Goal: Task Accomplishment & Management: Manage account settings

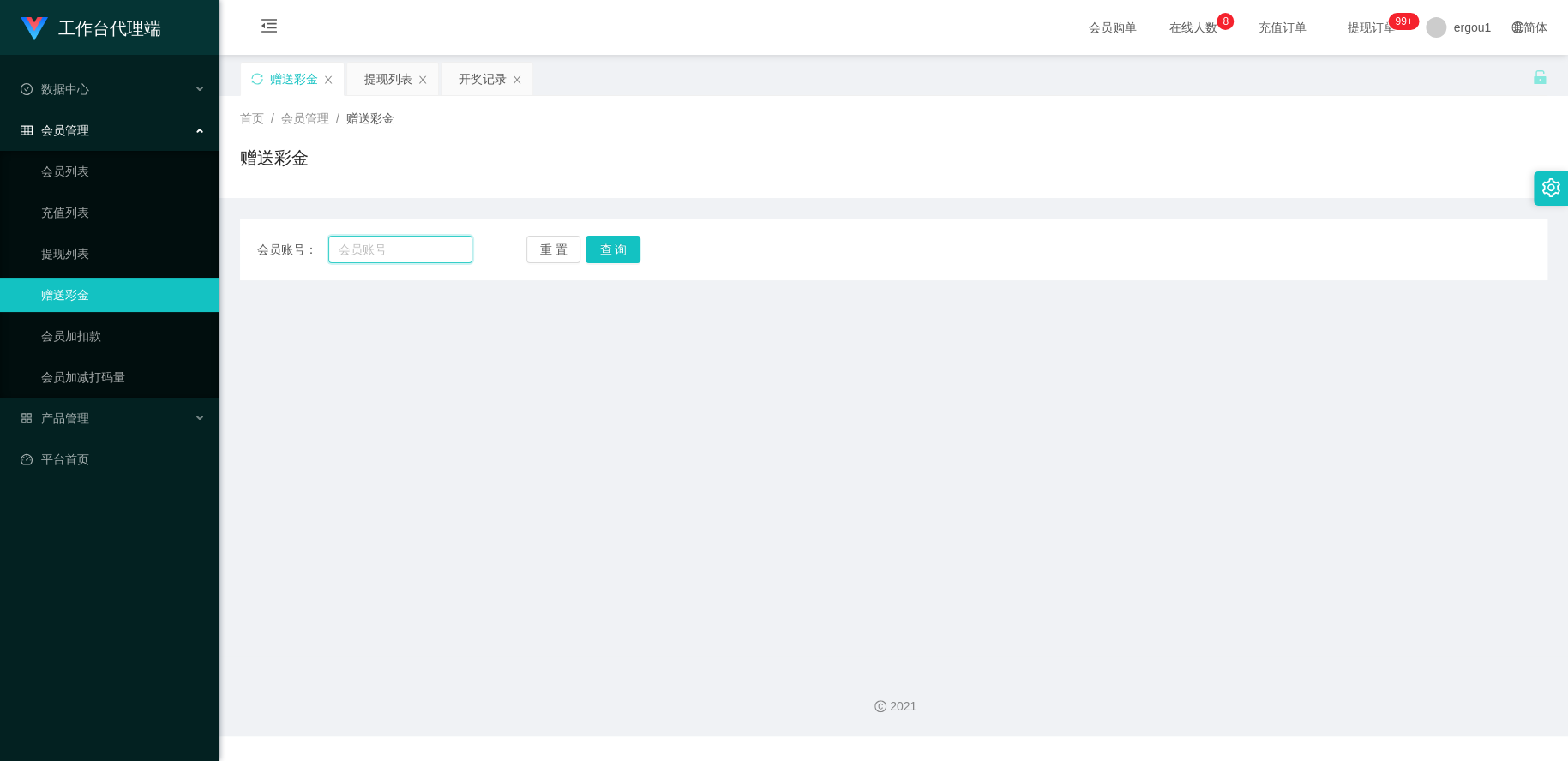
click at [398, 252] on input "text" at bounding box center [400, 250] width 144 height 28
paste input "LimMeiZhi"
type input "LimMeiZhi"
click at [621, 242] on button "查 询" at bounding box center [613, 250] width 55 height 28
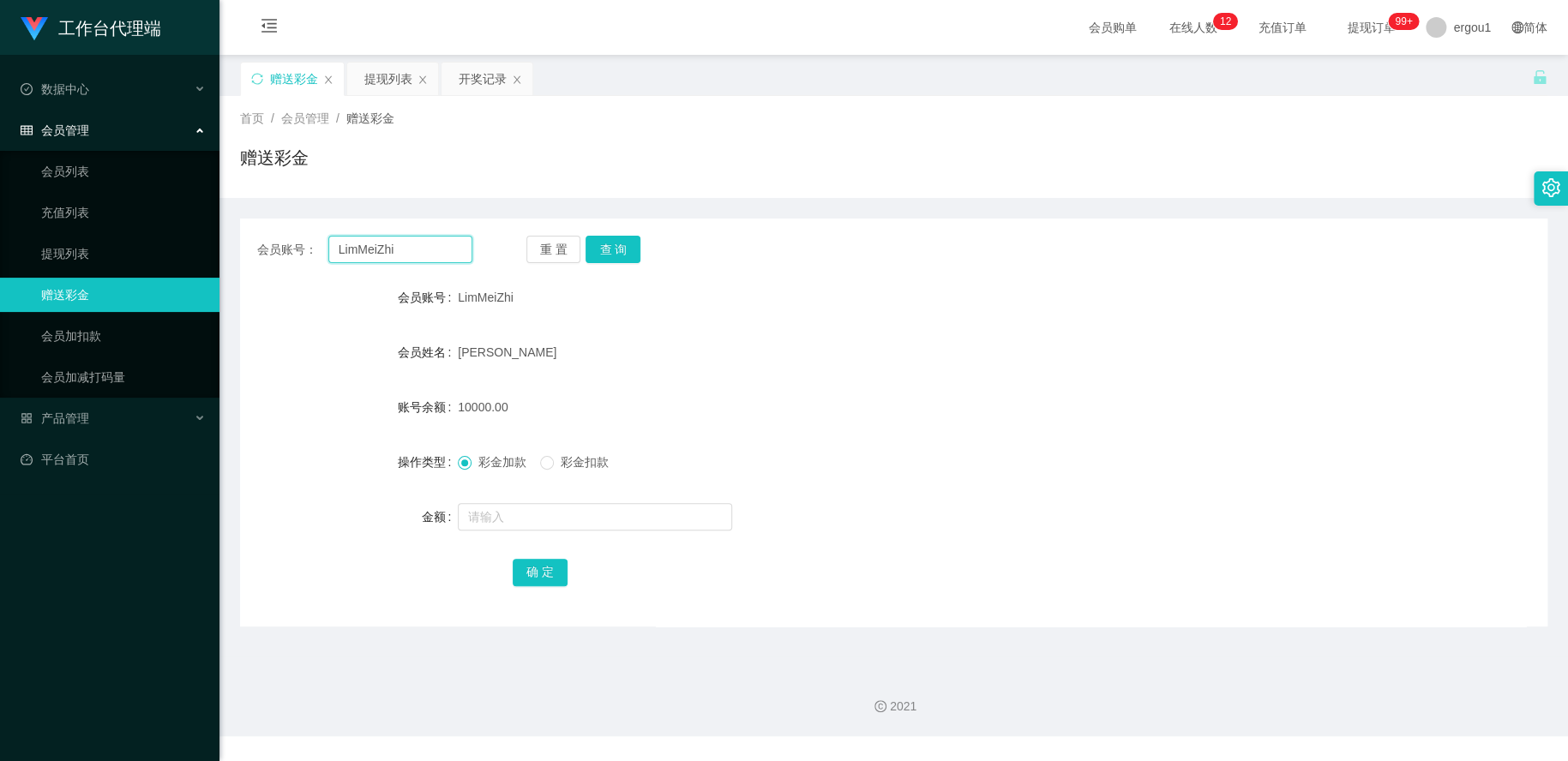
click at [379, 236] on input "LimMeiZhi" at bounding box center [400, 250] width 144 height 28
drag, startPoint x: 380, startPoint y: 236, endPoint x: 394, endPoint y: 240, distance: 14.6
click at [380, 236] on input "LimMeiZhi" at bounding box center [400, 250] width 144 height 28
paste input "88151401"
type input "88151401"
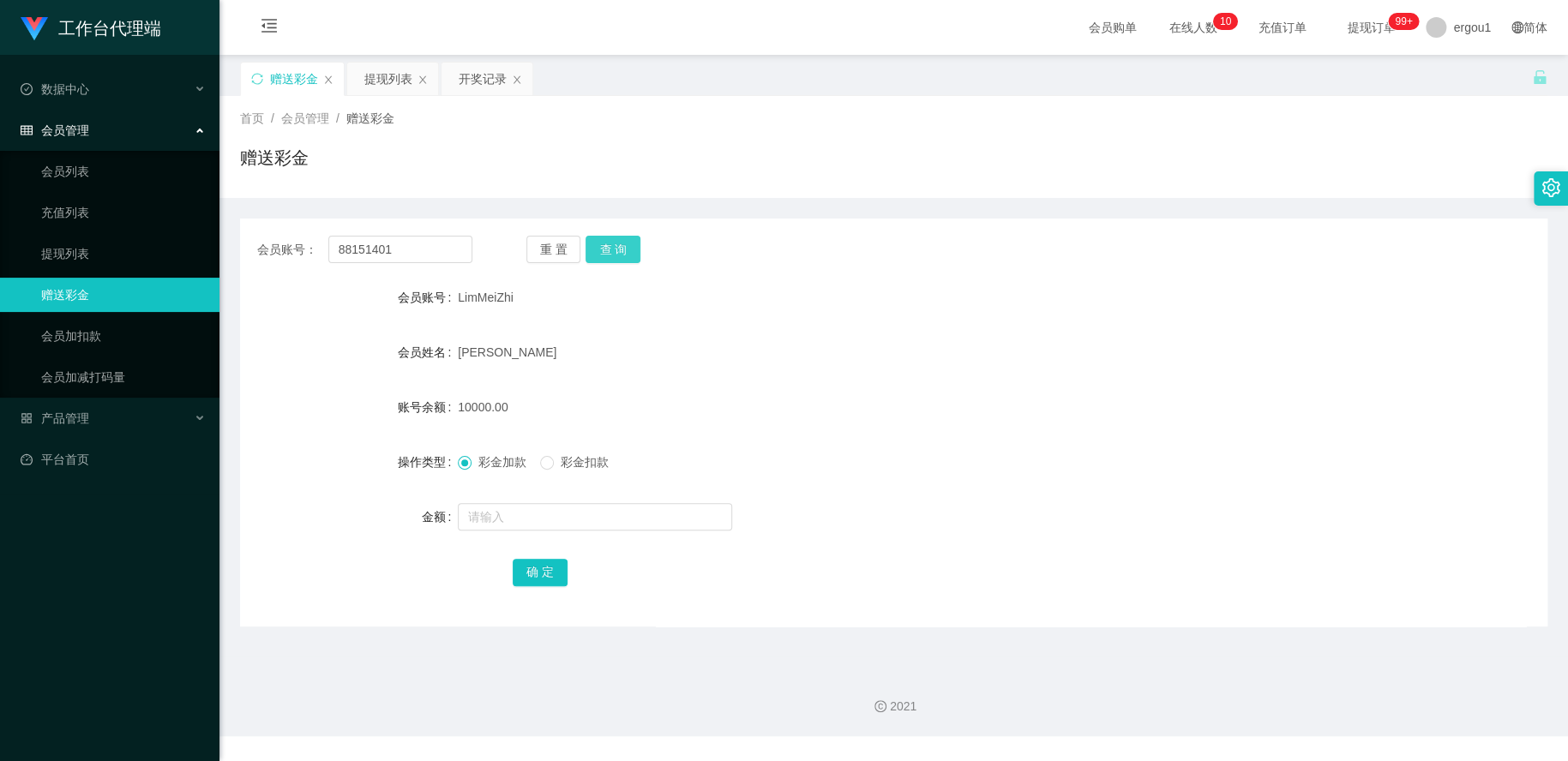
click at [612, 249] on button "查 询" at bounding box center [613, 250] width 55 height 28
click at [513, 506] on input "text" at bounding box center [595, 517] width 275 height 28
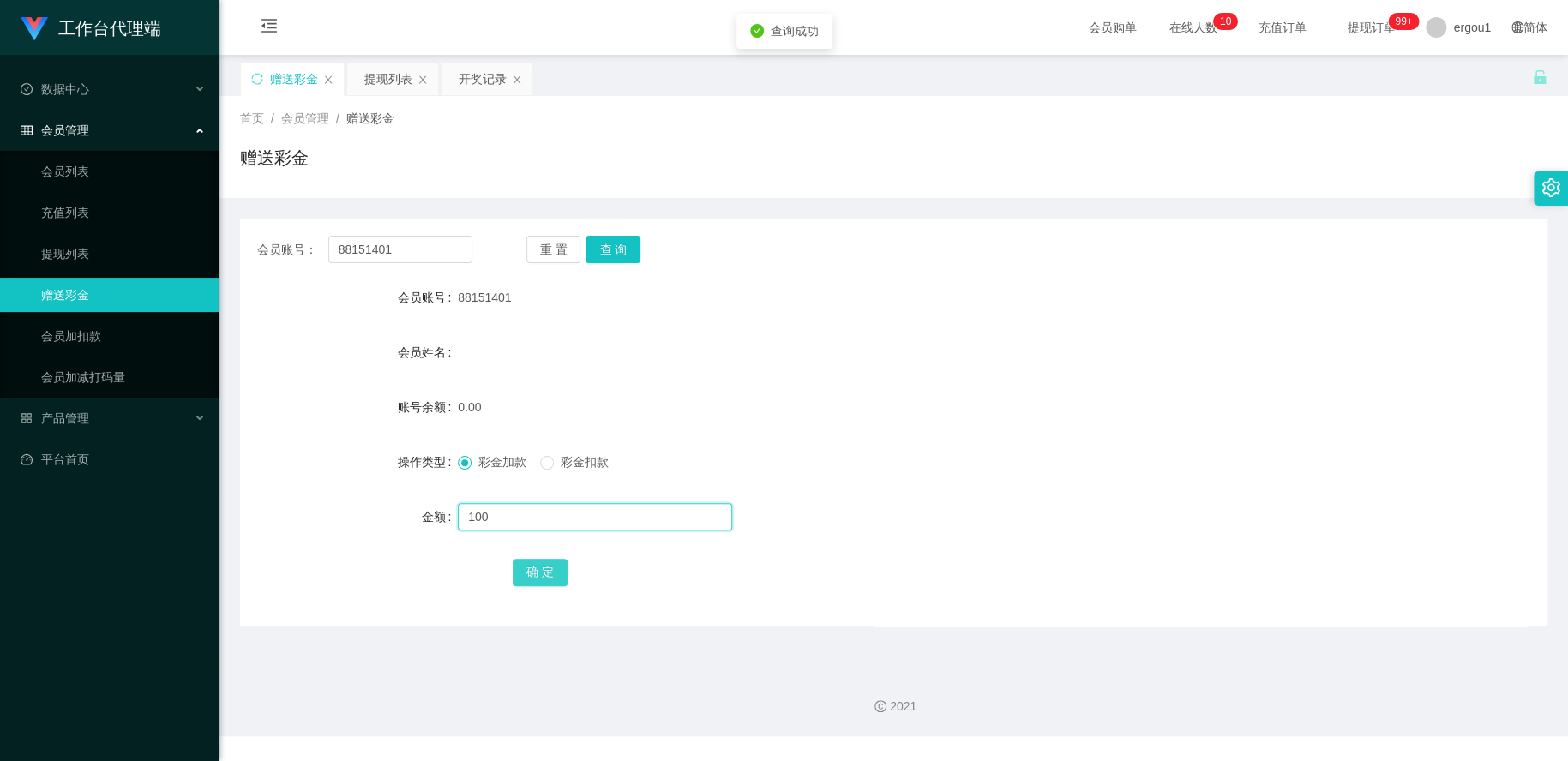
type input "100"
click at [522, 568] on button "确 定" at bounding box center [540, 573] width 55 height 28
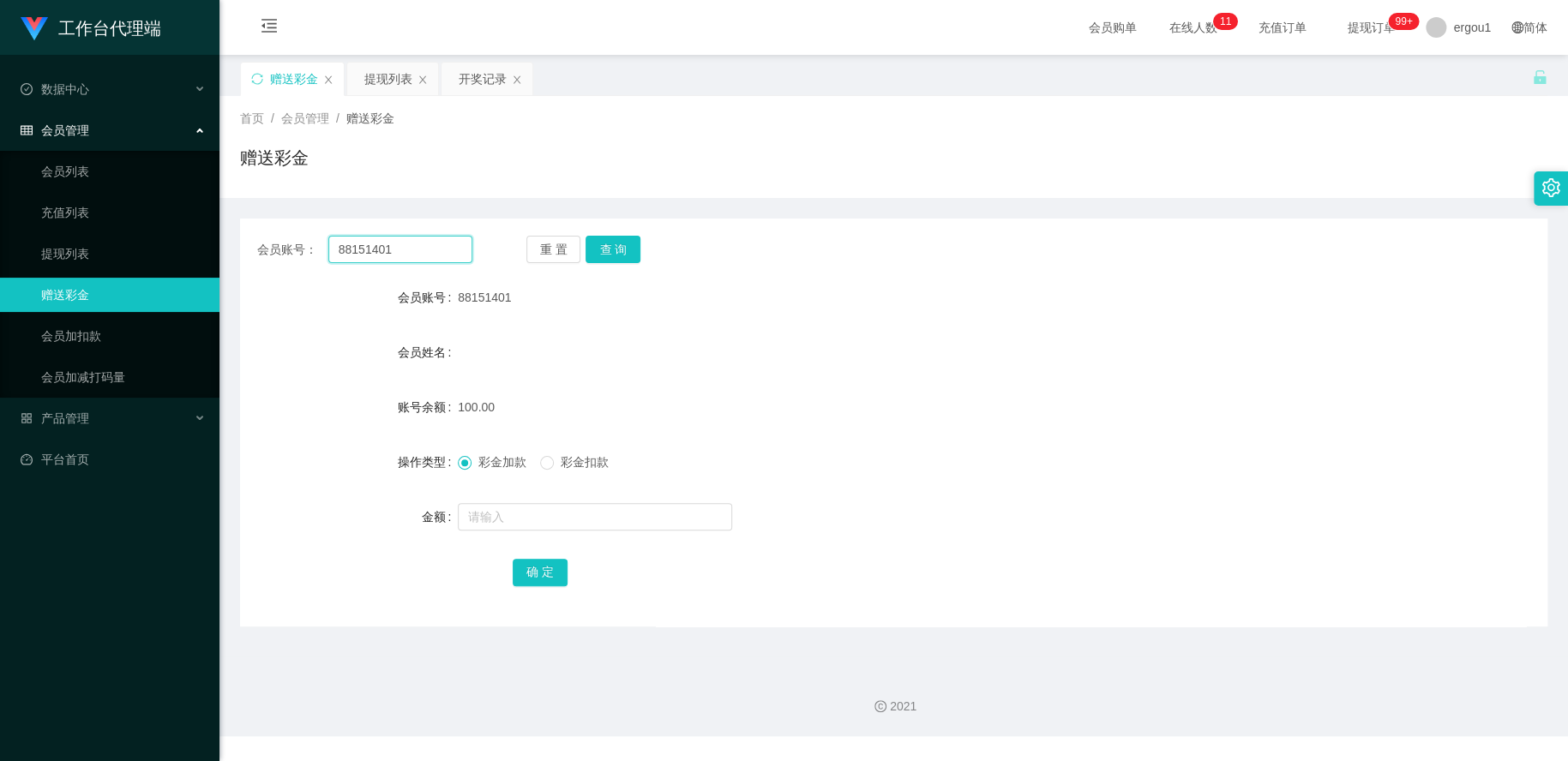
click at [392, 240] on input "88151401" at bounding box center [400, 250] width 144 height 28
drag, startPoint x: 392, startPoint y: 240, endPoint x: 409, endPoint y: 238, distance: 17.1
click at [393, 240] on input "88151401" at bounding box center [400, 250] width 144 height 28
paste input "Xiao1999"
type input "Xiao1999"
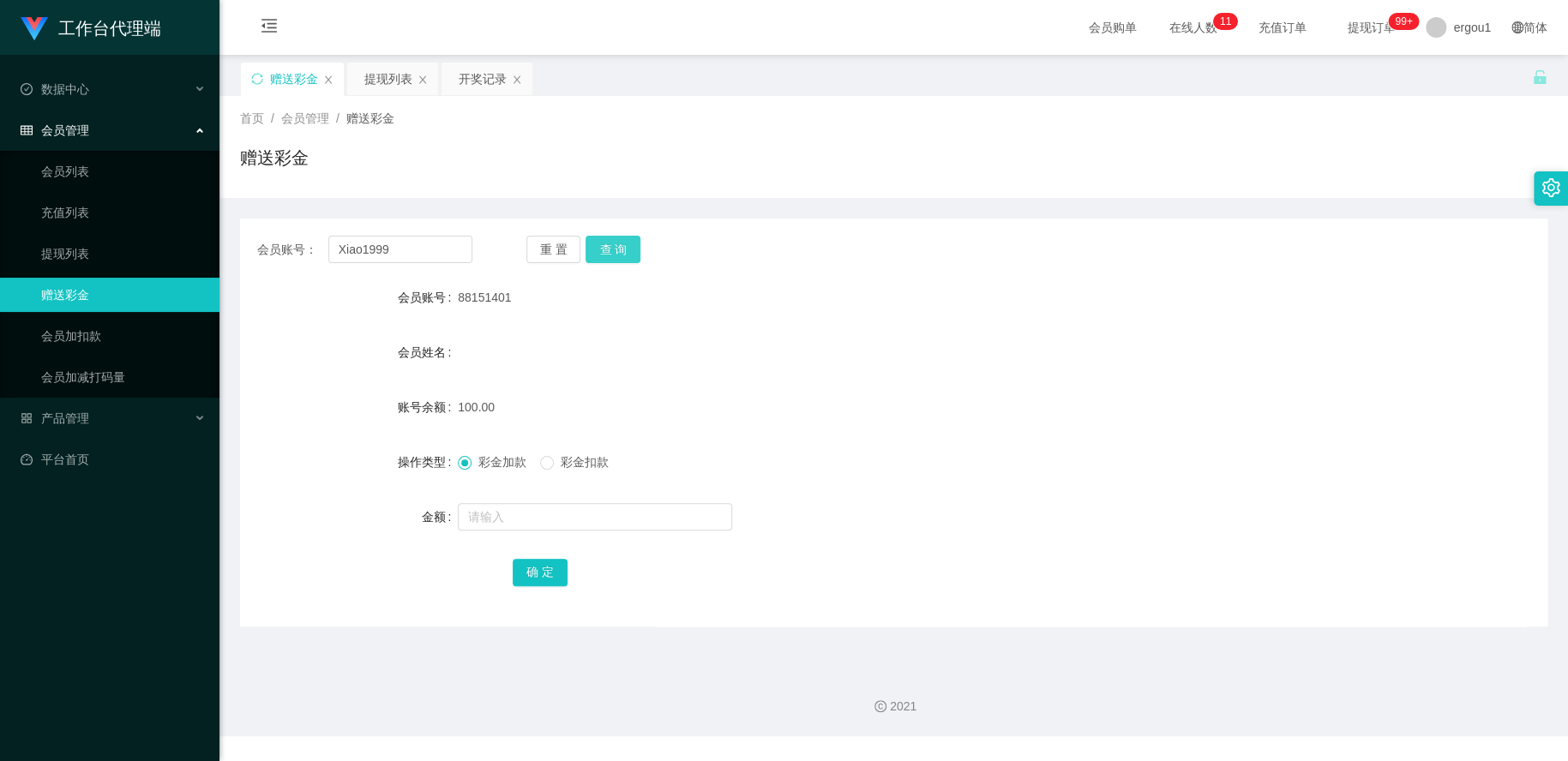
drag, startPoint x: 624, startPoint y: 250, endPoint x: 624, endPoint y: 275, distance: 25.0
click at [624, 250] on button "查 询" at bounding box center [613, 250] width 55 height 28
click at [496, 521] on input "text" at bounding box center [595, 517] width 275 height 28
type input "100"
click at [548, 567] on button "确 定" at bounding box center [540, 573] width 55 height 28
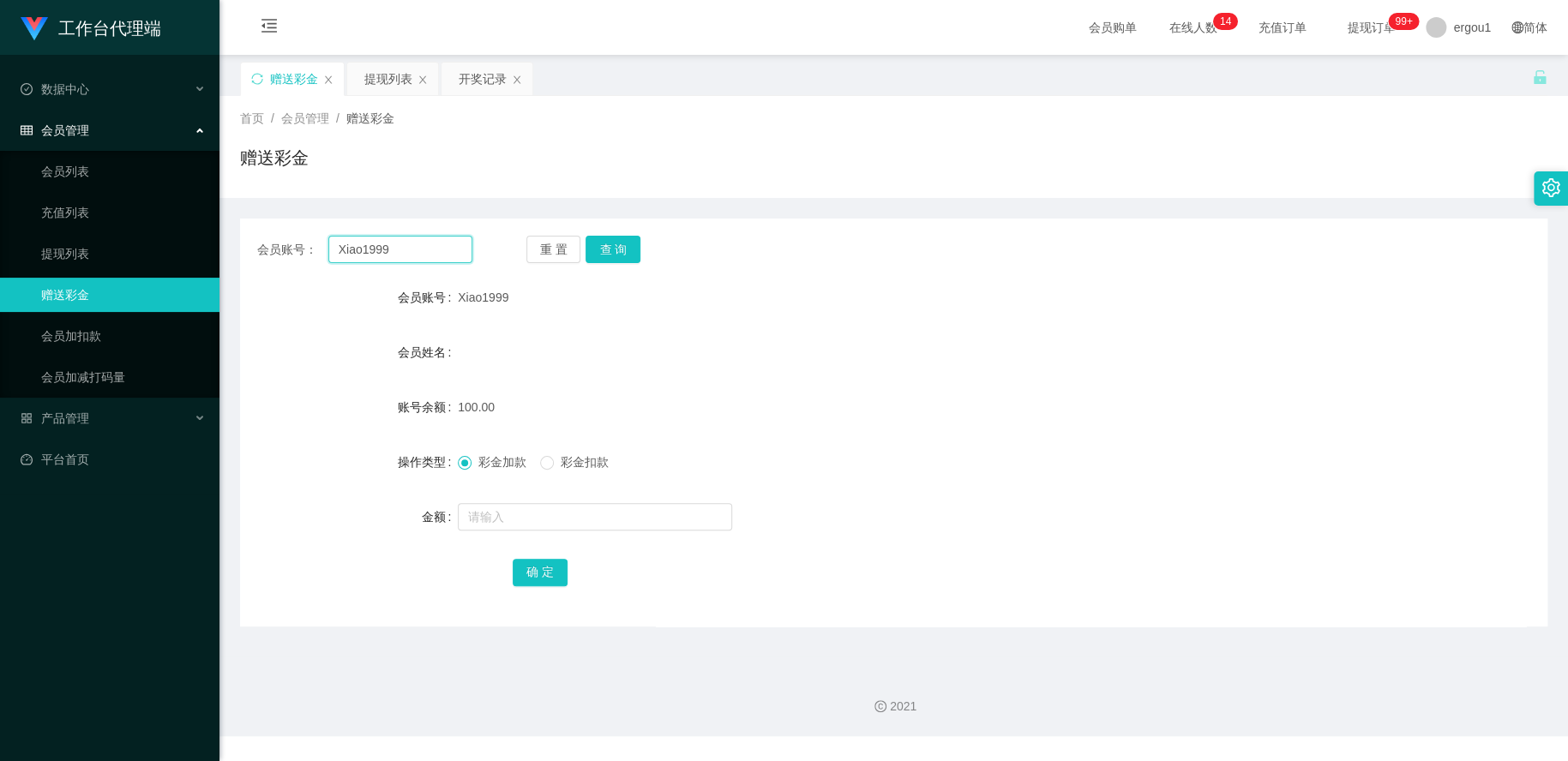
click at [398, 241] on input "Xiao1999" at bounding box center [400, 250] width 144 height 28
paste input "88151401"
type input "88151401"
click at [621, 244] on button "查 询" at bounding box center [613, 250] width 55 height 28
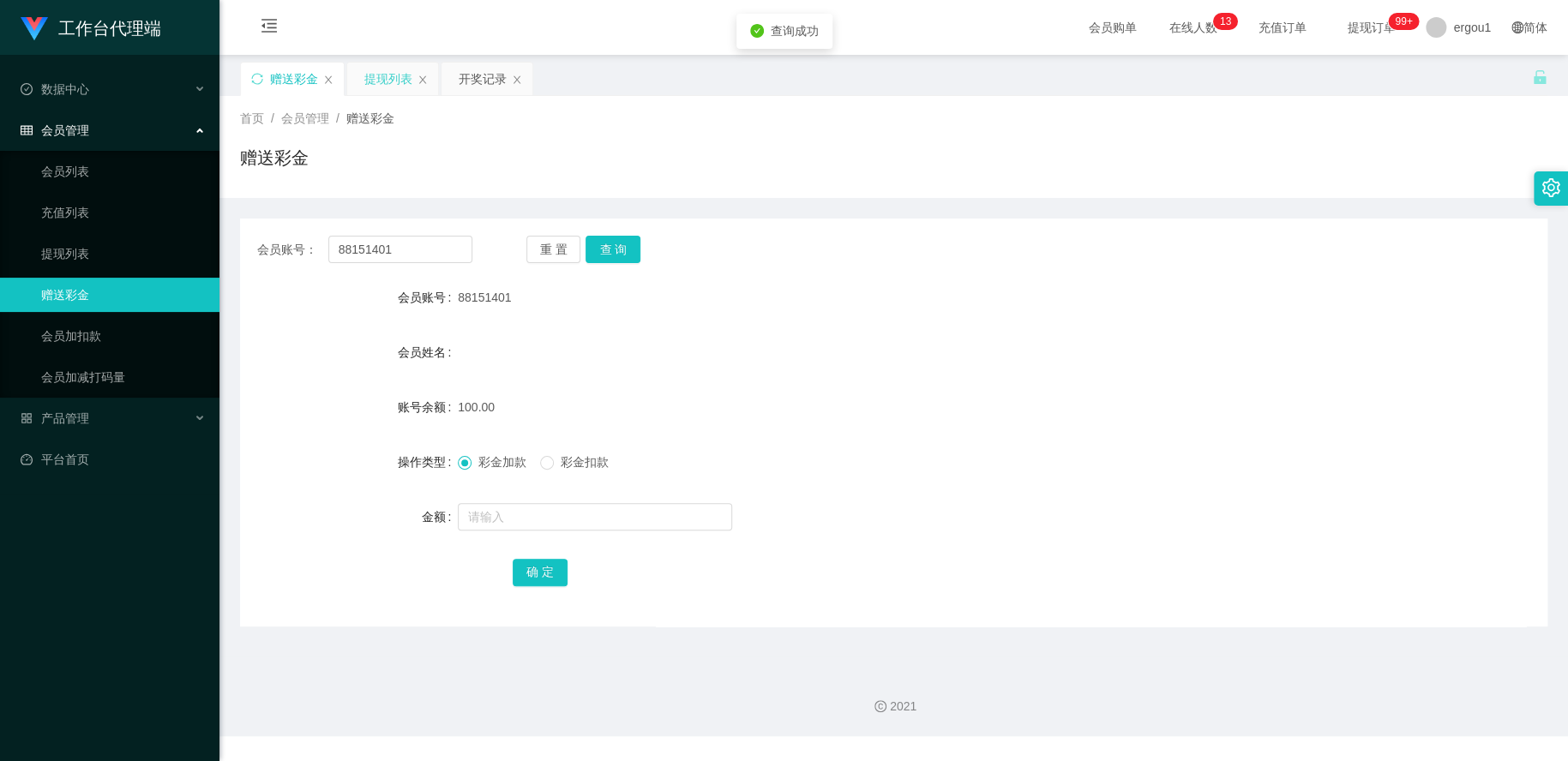
click at [383, 75] on div "提现列表" at bounding box center [388, 78] width 48 height 33
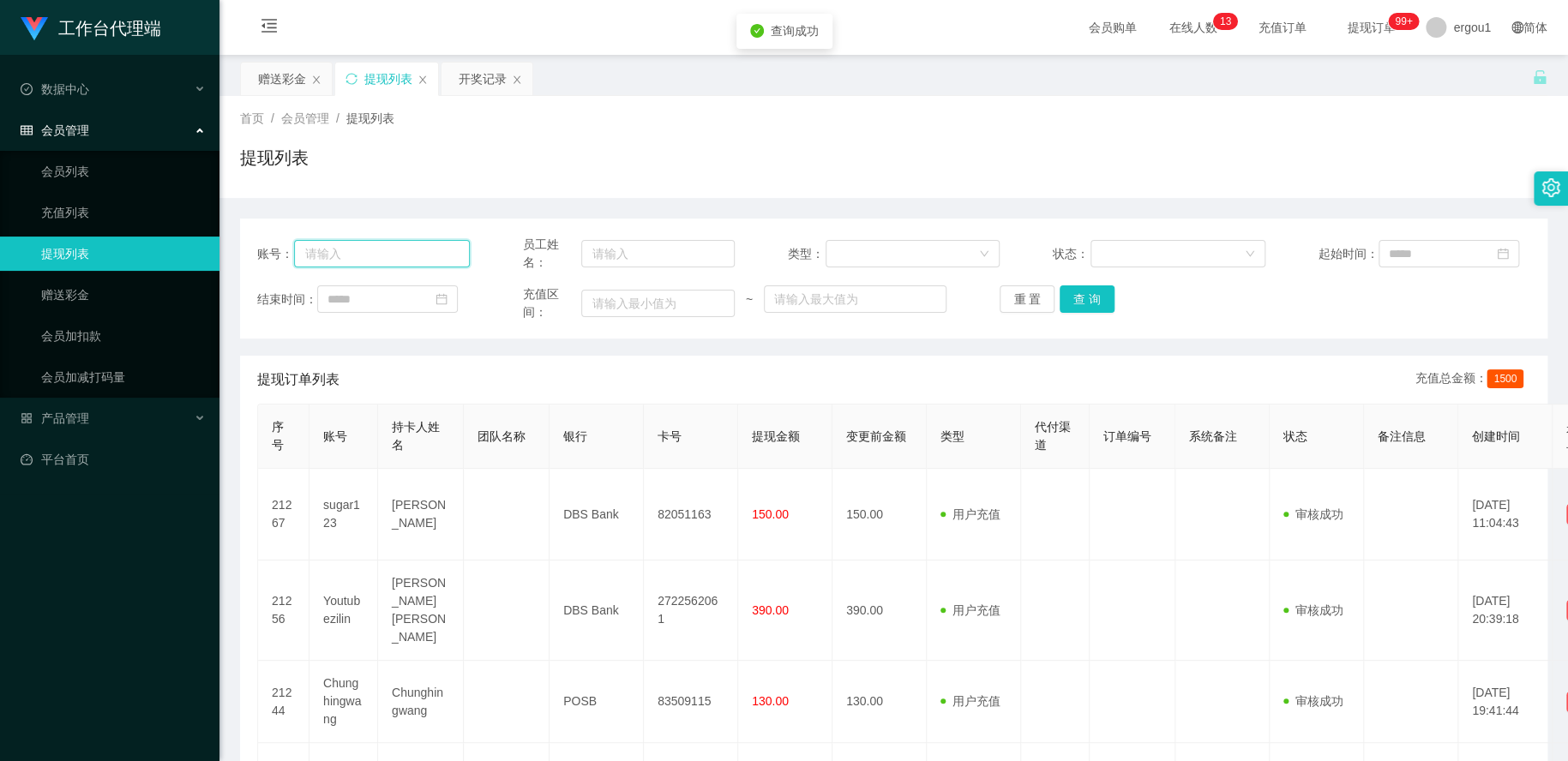
click at [396, 247] on input "text" at bounding box center [381, 254] width 175 height 28
paste input "88151401"
type input "88151401"
click at [1094, 309] on button "查 询" at bounding box center [1087, 299] width 55 height 28
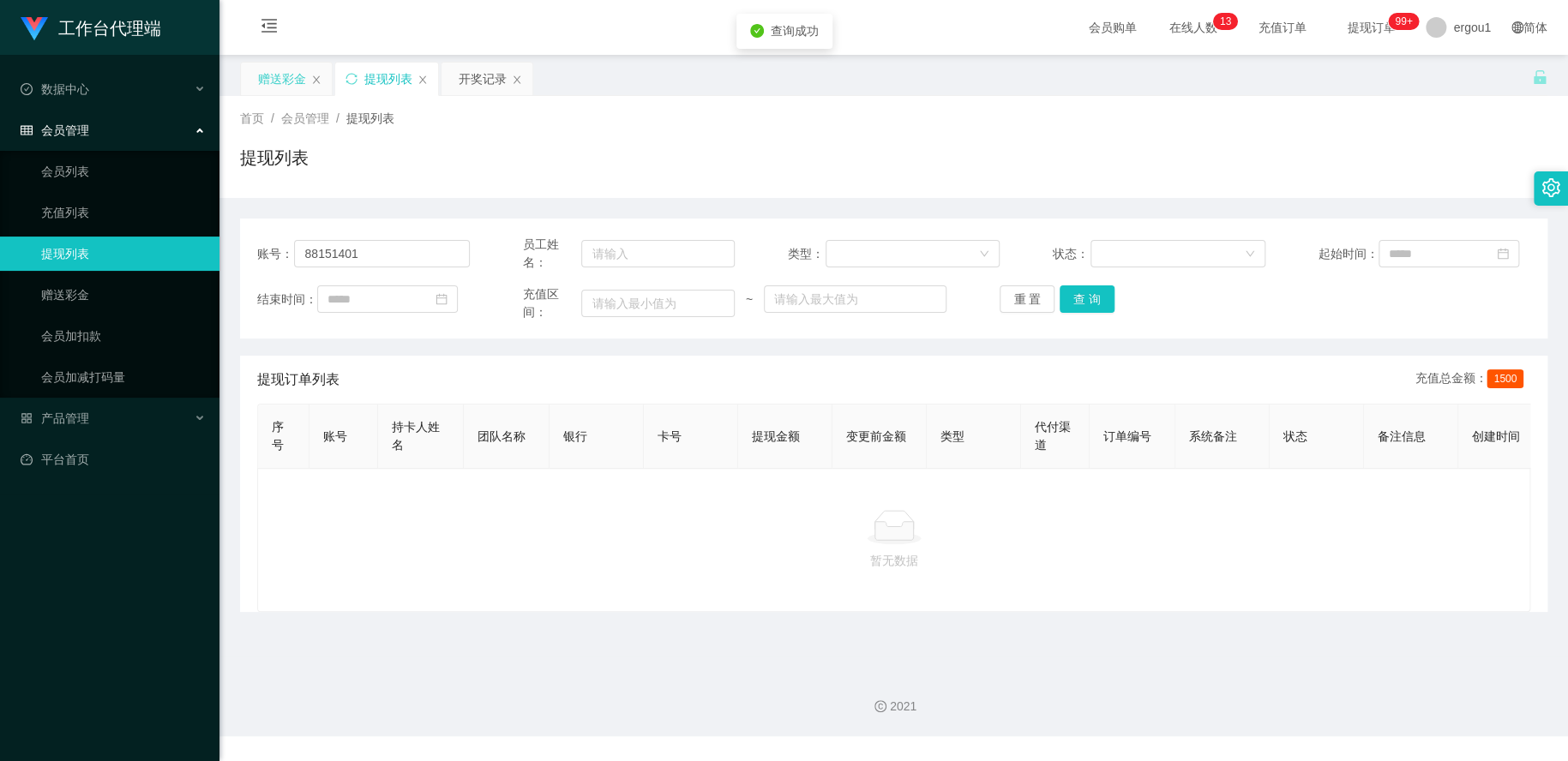
click at [282, 87] on div "赠送彩金" at bounding box center [282, 78] width 48 height 33
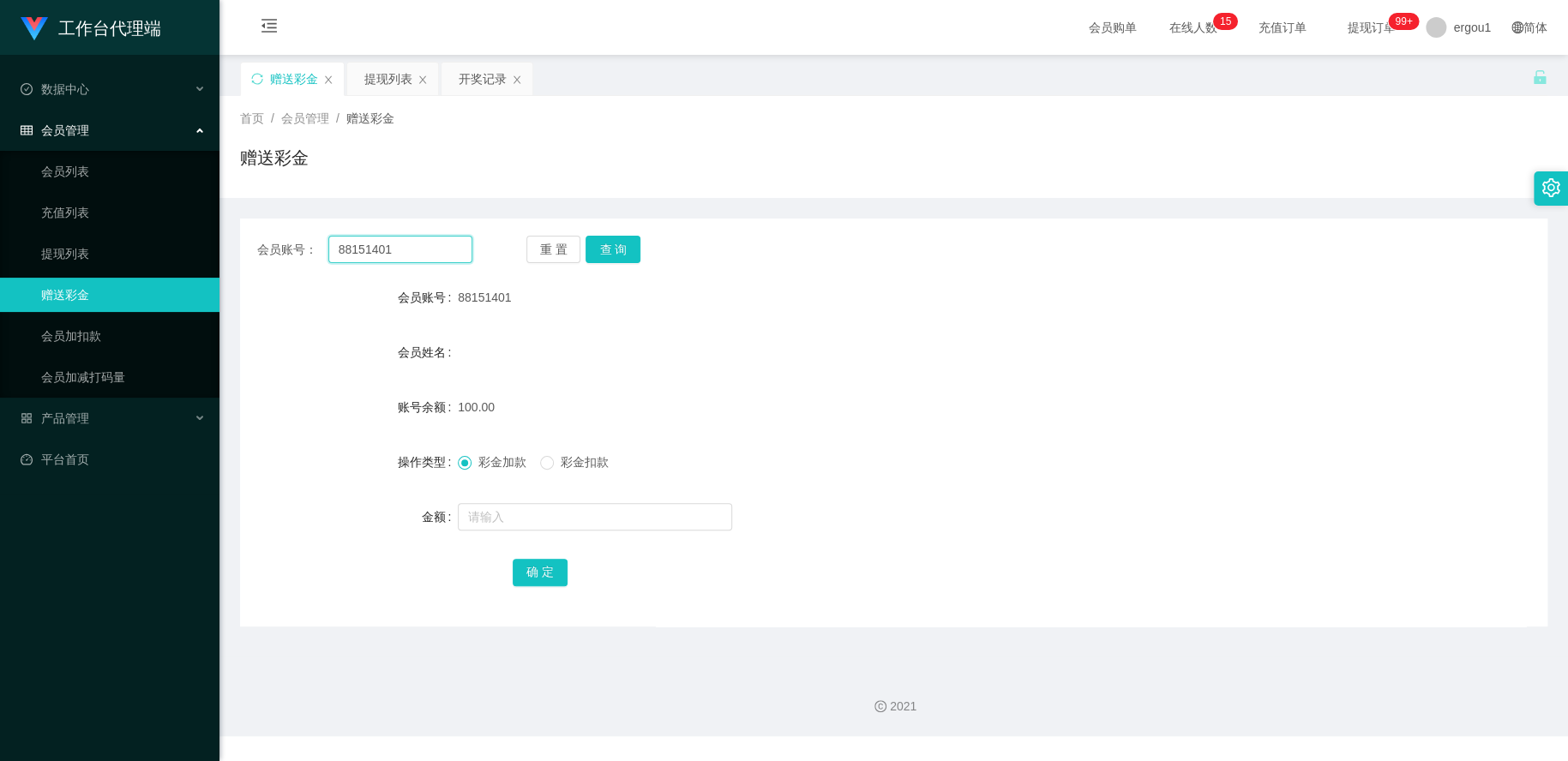
click at [433, 248] on input "88151401" at bounding box center [400, 250] width 144 height 28
click at [617, 246] on button "查 询" at bounding box center [613, 250] width 55 height 28
click at [398, 88] on div "提现列表" at bounding box center [388, 78] width 48 height 33
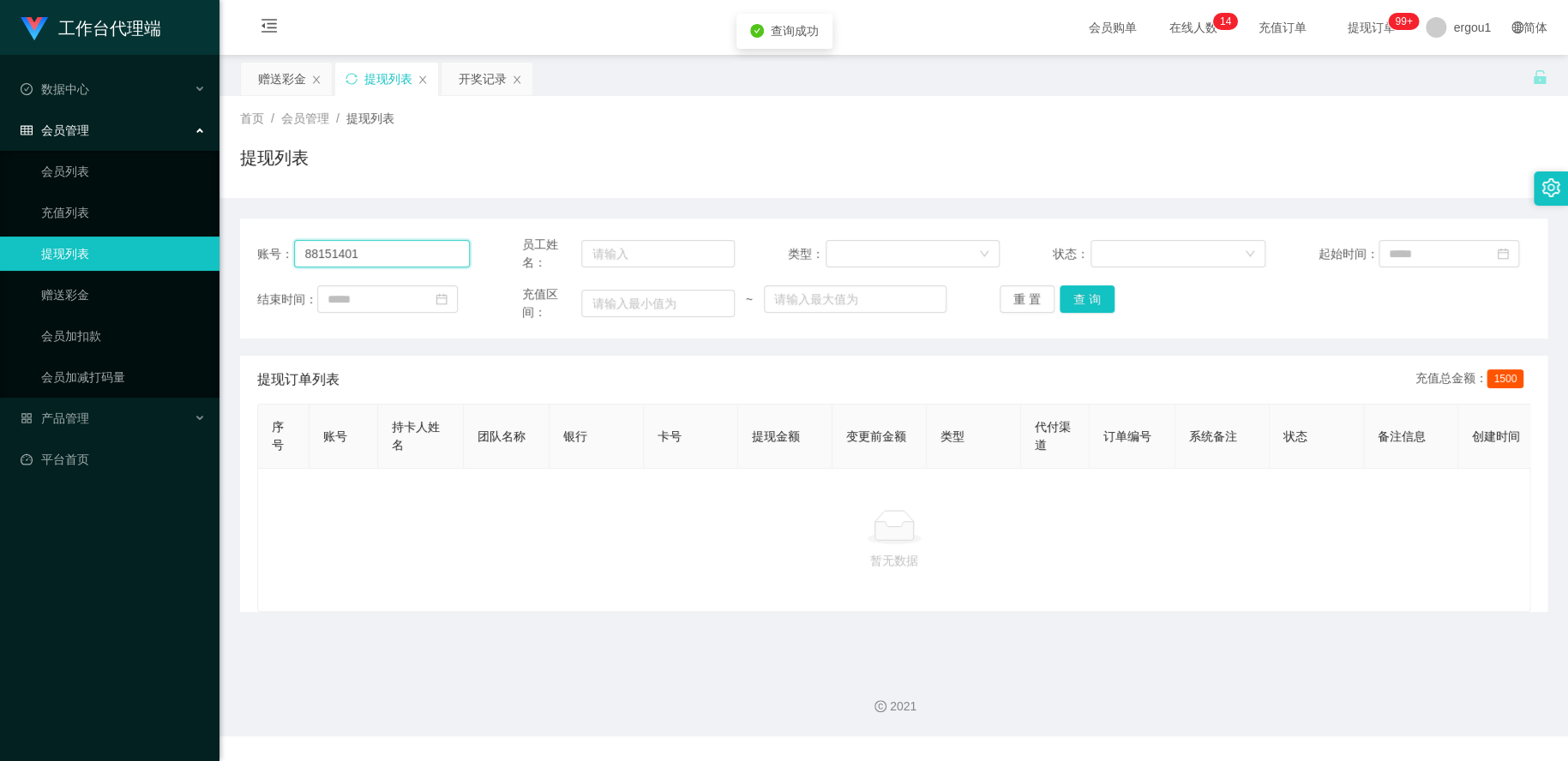
drag, startPoint x: 410, startPoint y: 242, endPoint x: 430, endPoint y: 244, distance: 20.1
click at [410, 242] on input "88151401" at bounding box center [381, 254] width 175 height 28
click at [1072, 296] on button "查 询" at bounding box center [1087, 299] width 55 height 28
click at [1100, 307] on button "查 询" at bounding box center [1087, 299] width 55 height 28
click at [1081, 308] on button "查 询" at bounding box center [1087, 299] width 55 height 28
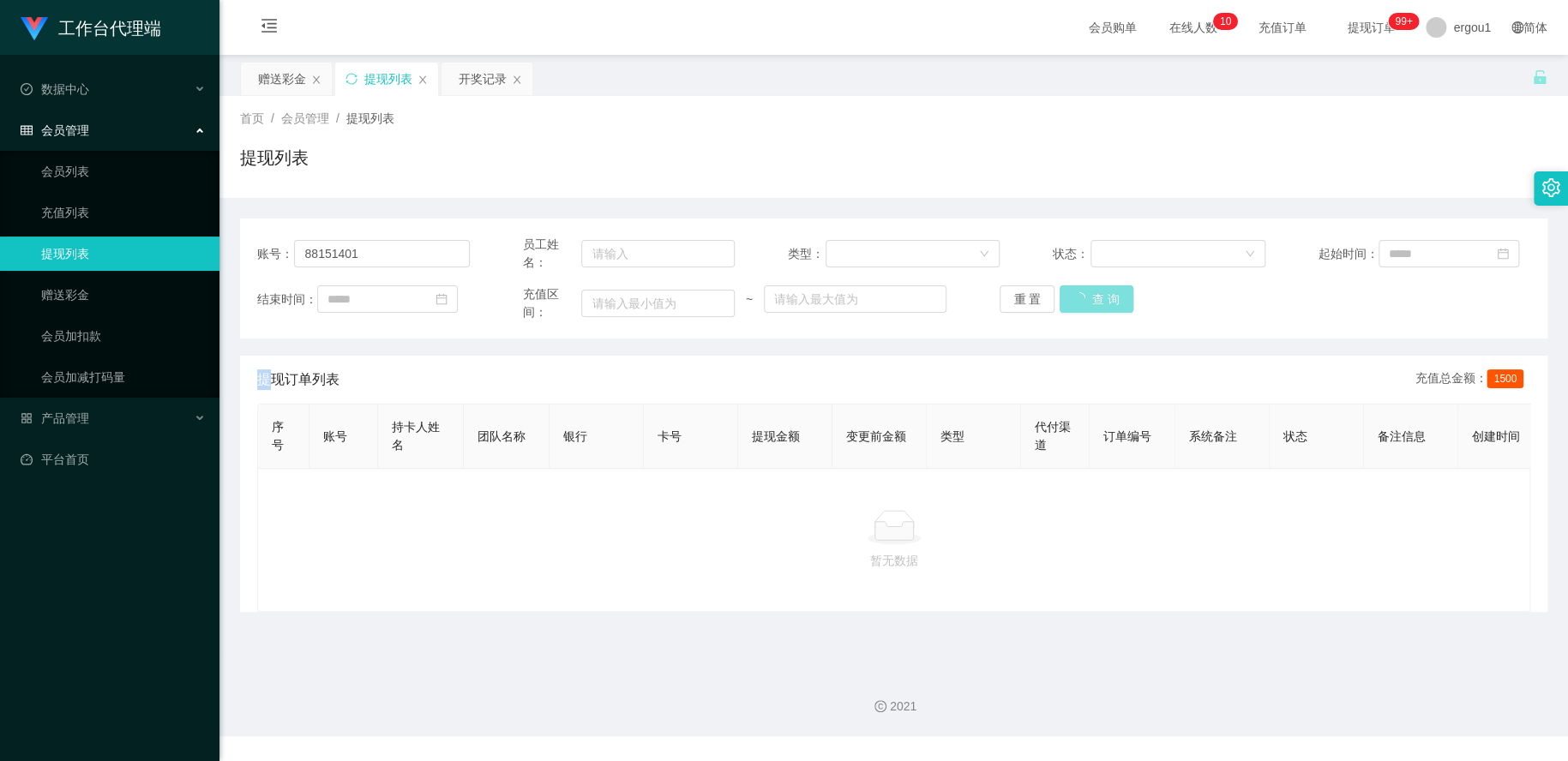
drag, startPoint x: 1081, startPoint y: 308, endPoint x: 1090, endPoint y: 300, distance: 12.0
click at [1081, 307] on div "重 置 查 询" at bounding box center [1105, 299] width 212 height 28
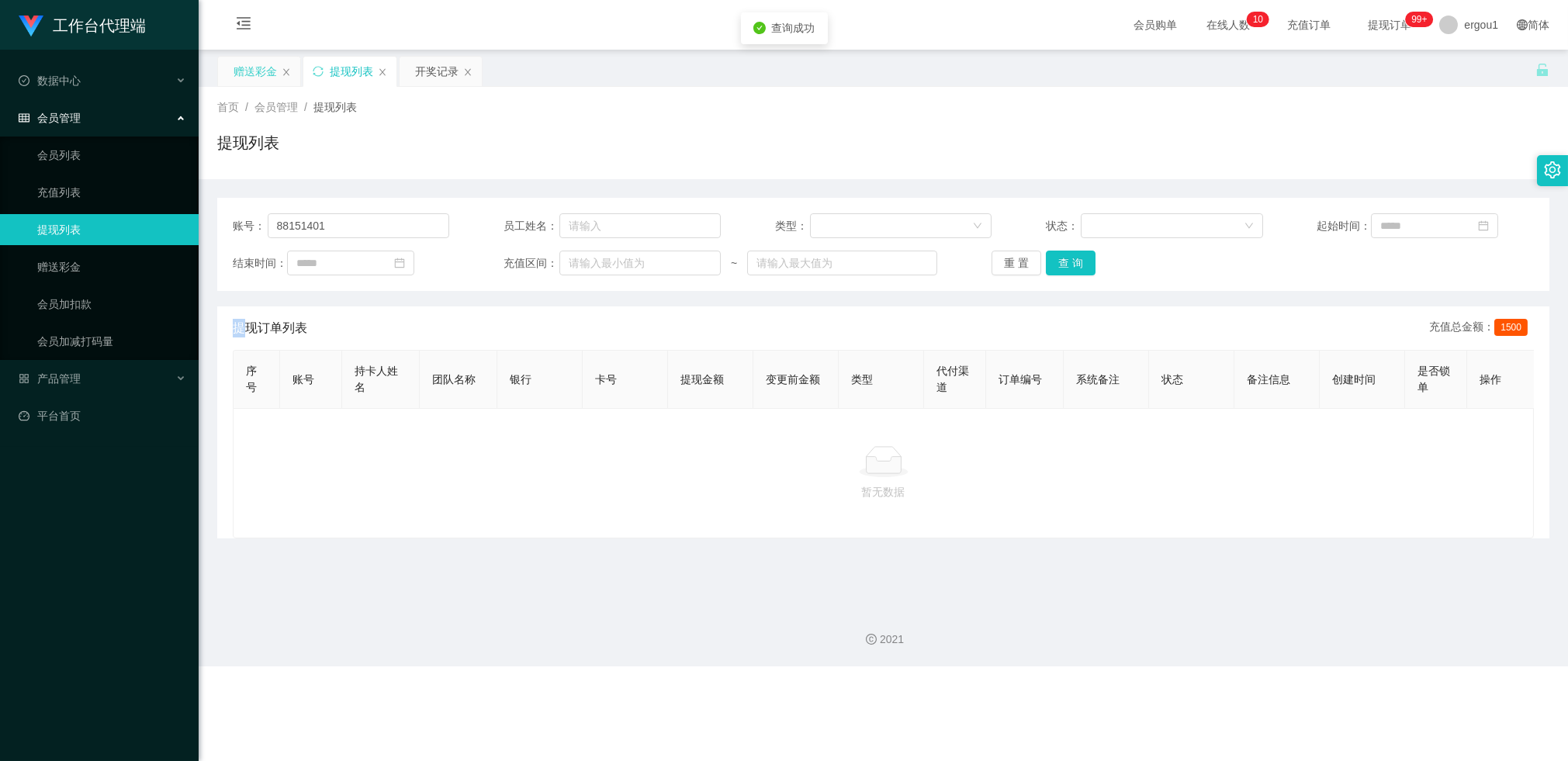
click at [250, 65] on div "赠送彩金" at bounding box center [255, 71] width 44 height 30
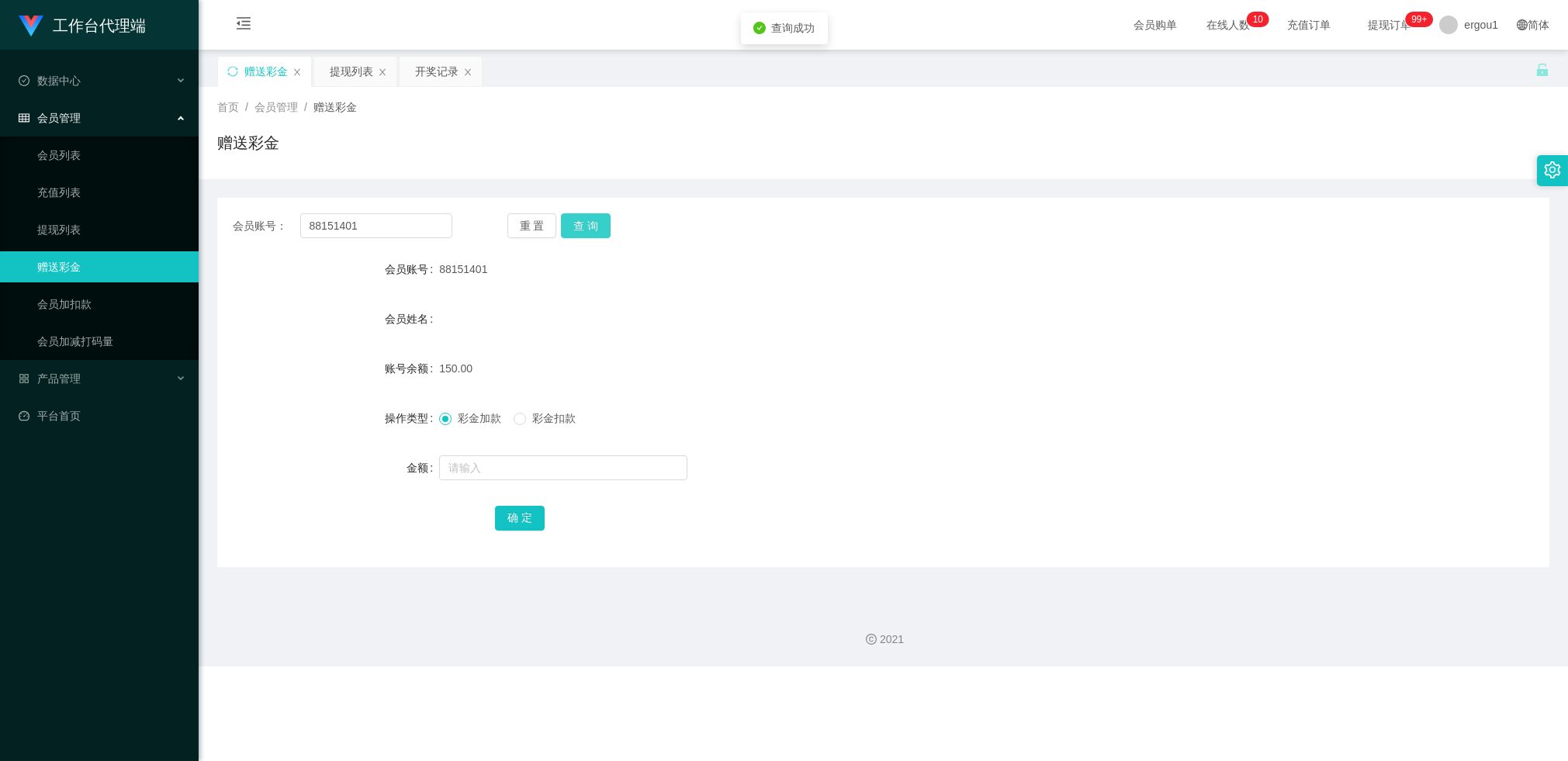
click at [607, 225] on button "查 询" at bounding box center [586, 226] width 50 height 25
click at [606, 217] on button "查 询" at bounding box center [586, 226] width 50 height 25
click at [592, 226] on button "查 询" at bounding box center [586, 226] width 50 height 25
click at [708, 430] on div "彩金加款 彩金扣款" at bounding box center [827, 418] width 777 height 31
drag, startPoint x: 436, startPoint y: 70, endPoint x: 464, endPoint y: 94, distance: 36.9
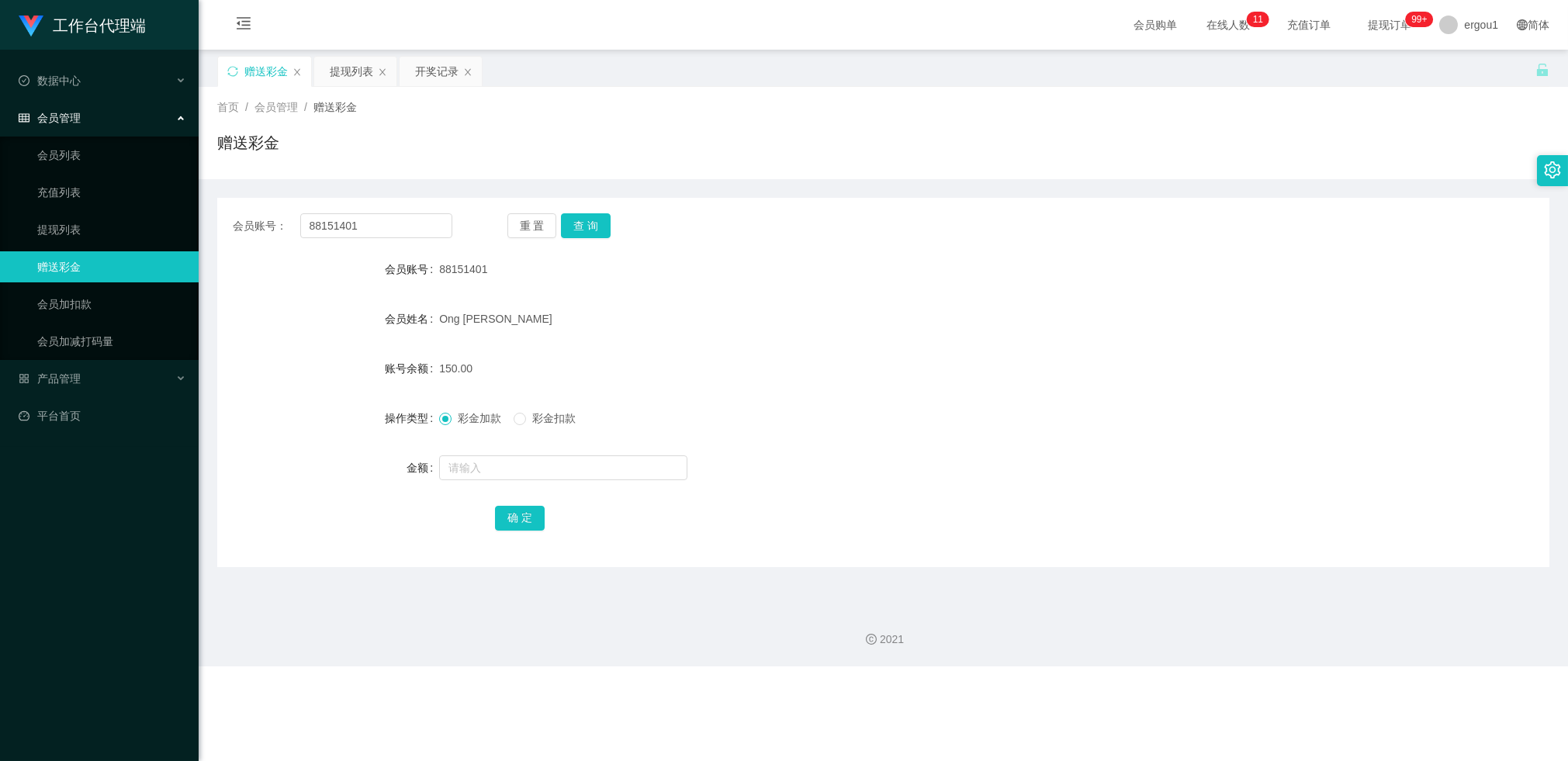
click at [436, 70] on div "开奖记录" at bounding box center [436, 71] width 44 height 30
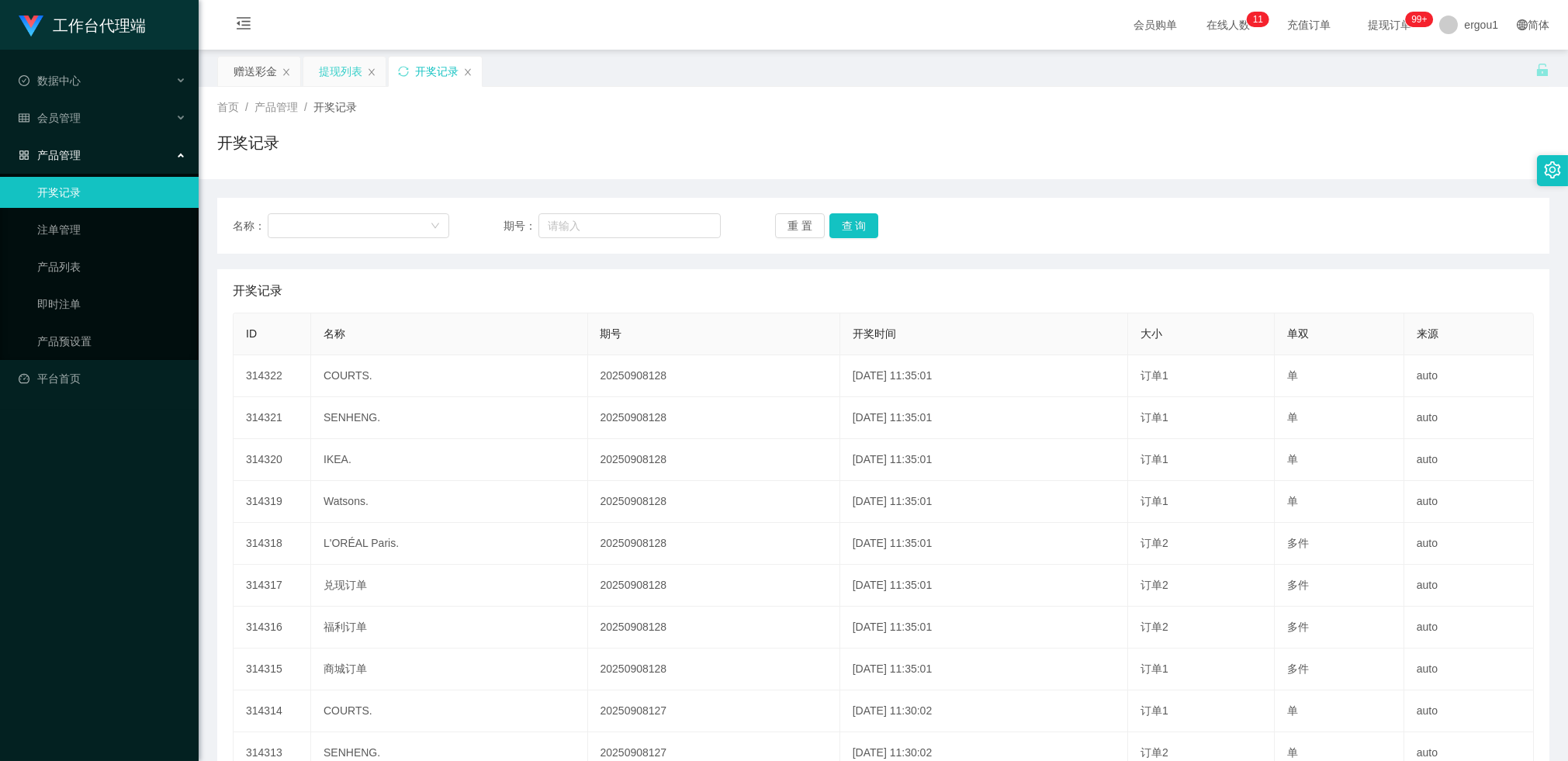
drag, startPoint x: 331, startPoint y: 73, endPoint x: 336, endPoint y: 82, distance: 10.3
click at [331, 73] on div "提现列表" at bounding box center [341, 71] width 44 height 30
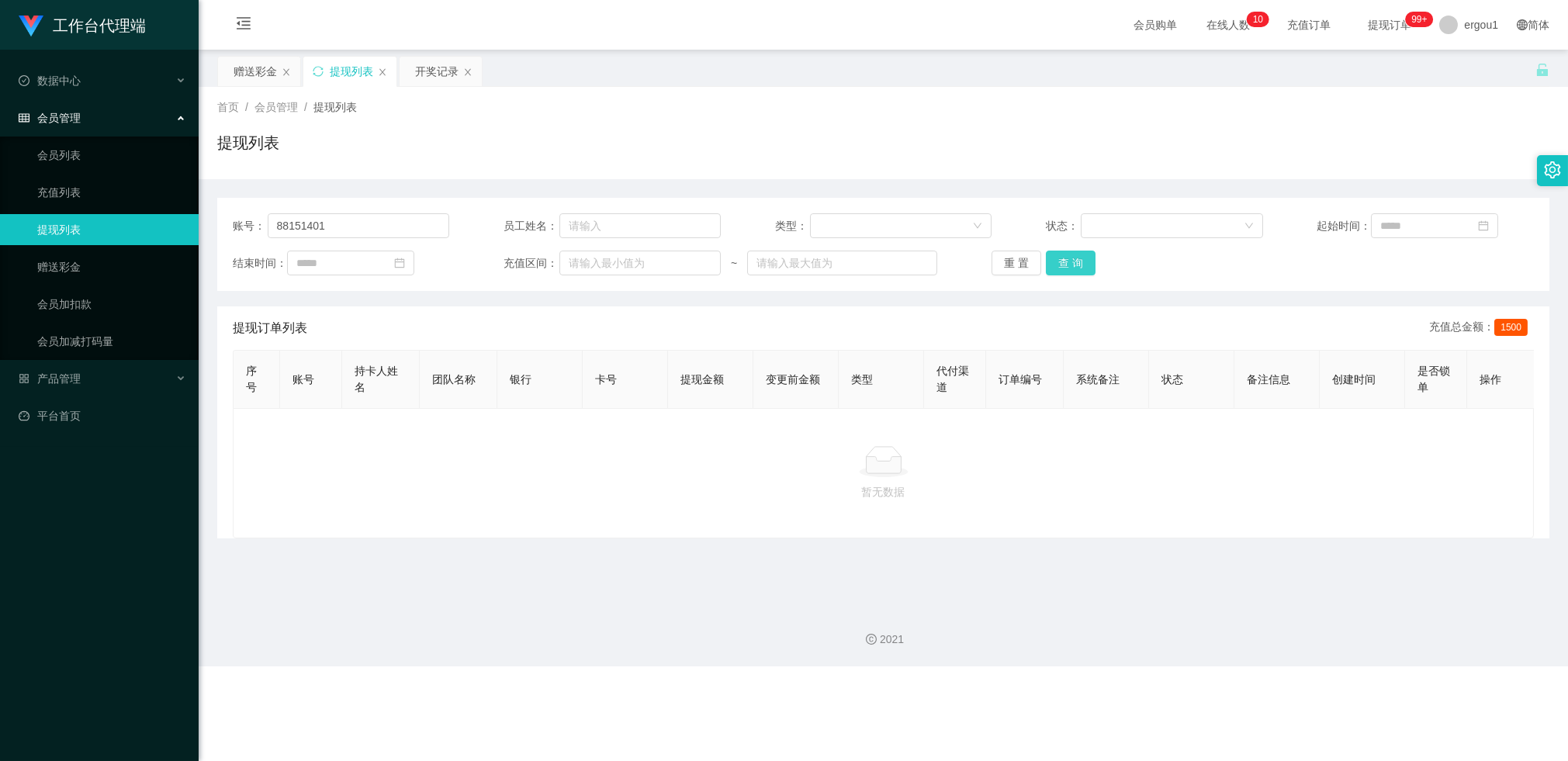
click at [1069, 272] on button "查 询" at bounding box center [1071, 263] width 50 height 25
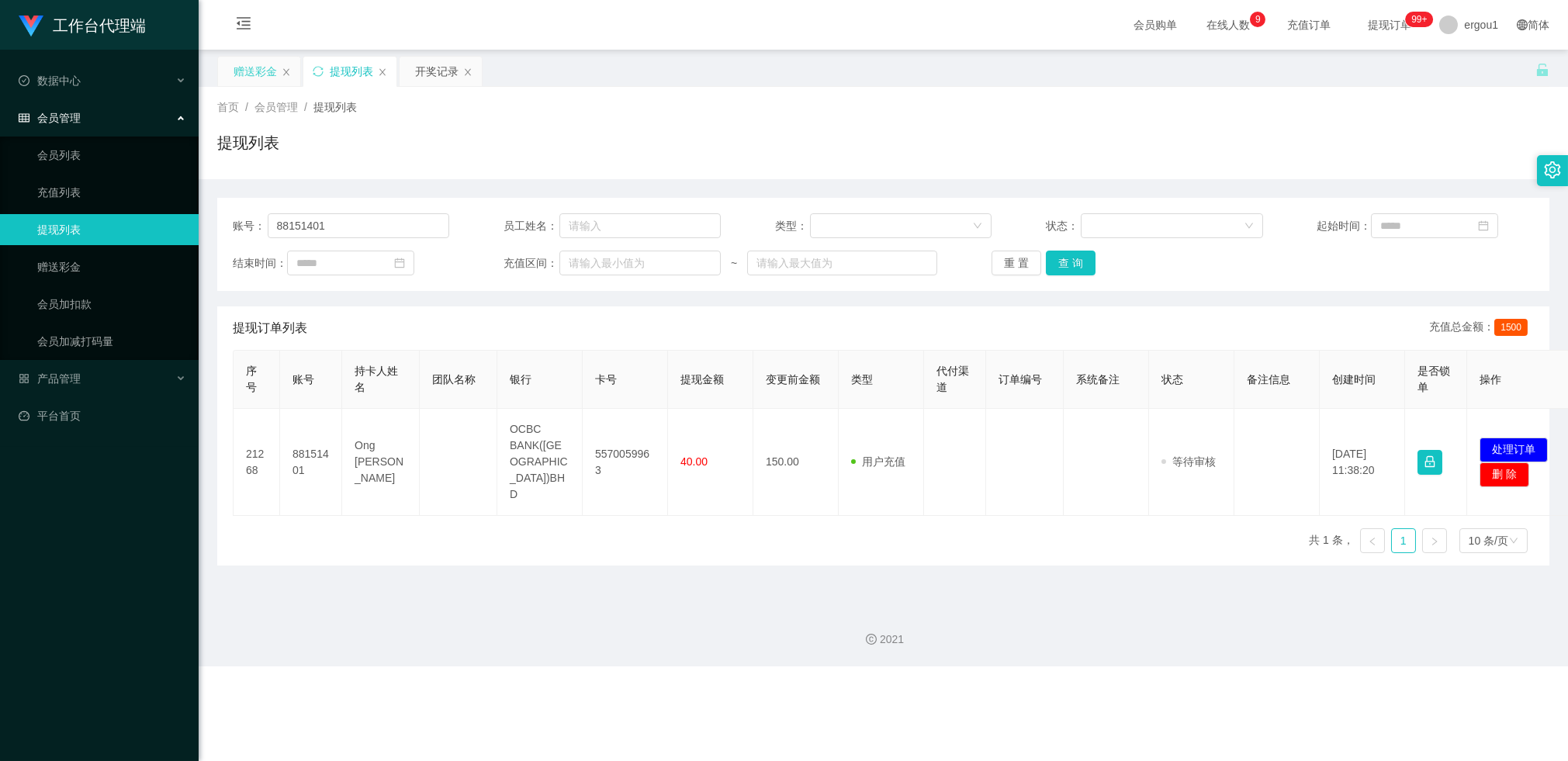
click at [250, 74] on div "赠送彩金" at bounding box center [255, 71] width 44 height 30
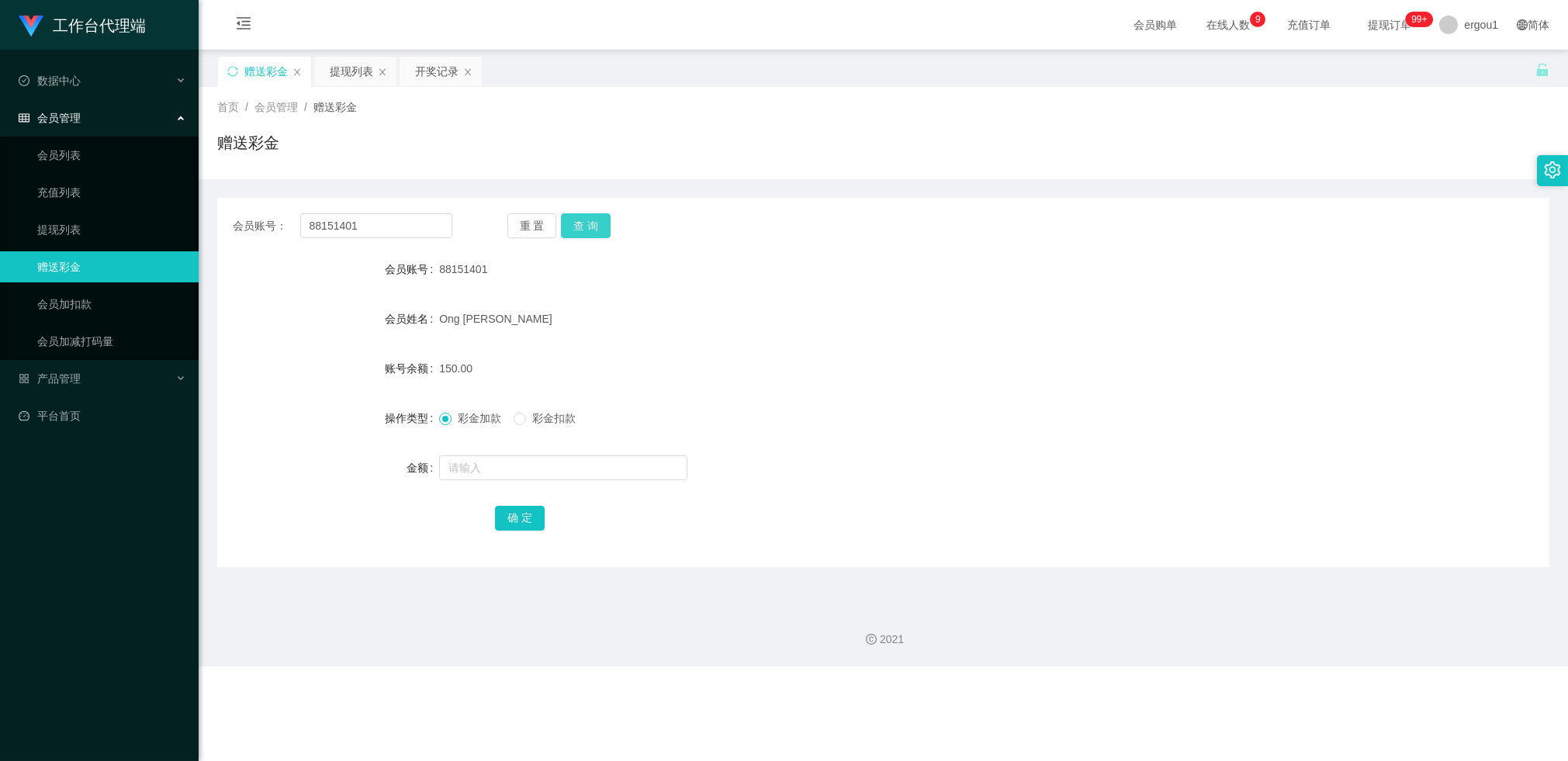
click at [602, 233] on button "查 询" at bounding box center [586, 226] width 50 height 25
click at [351, 58] on div "提现列表" at bounding box center [352, 71] width 44 height 30
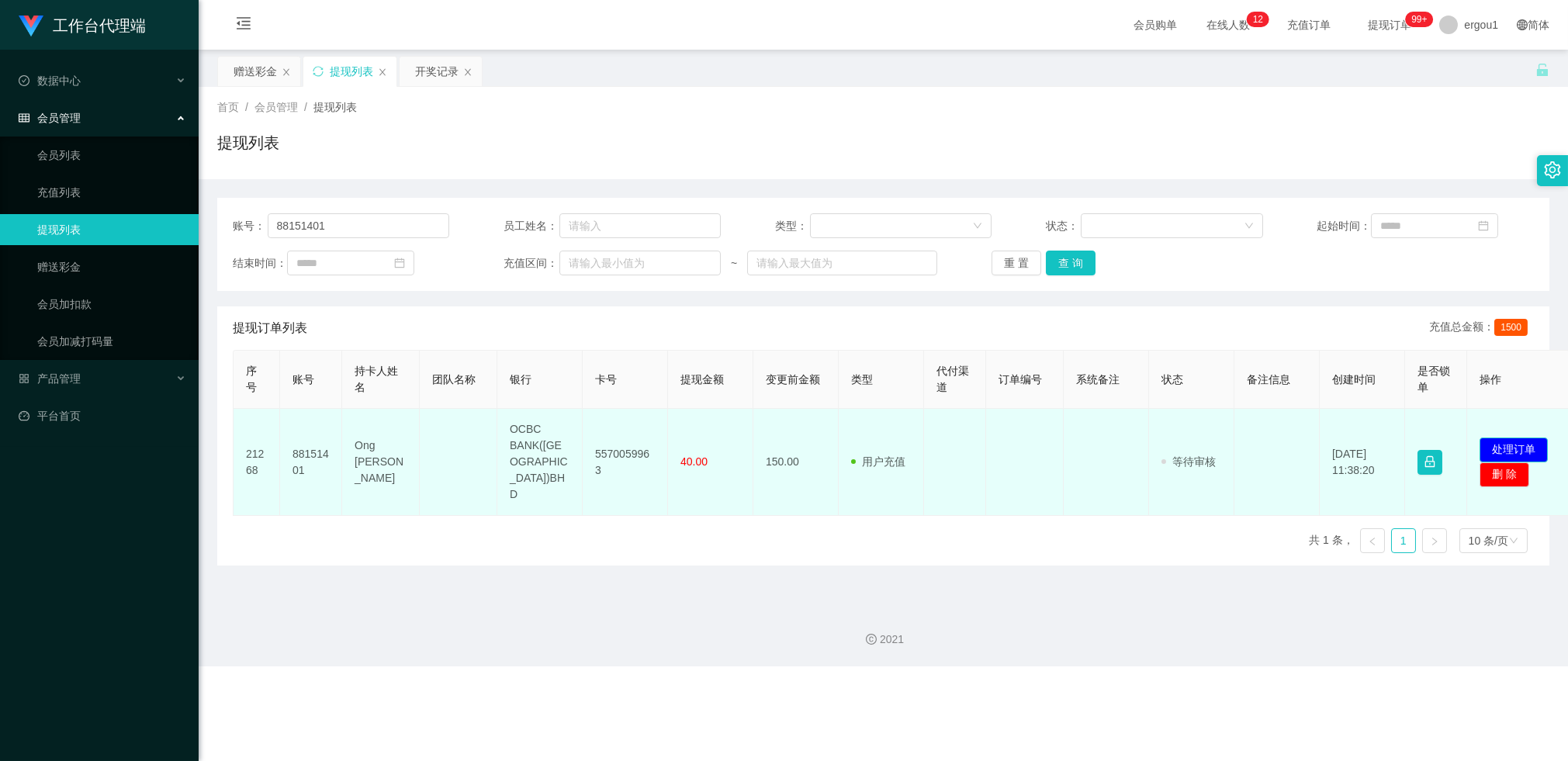
click at [1419, 437] on button "处理订单" at bounding box center [1513, 450] width 68 height 25
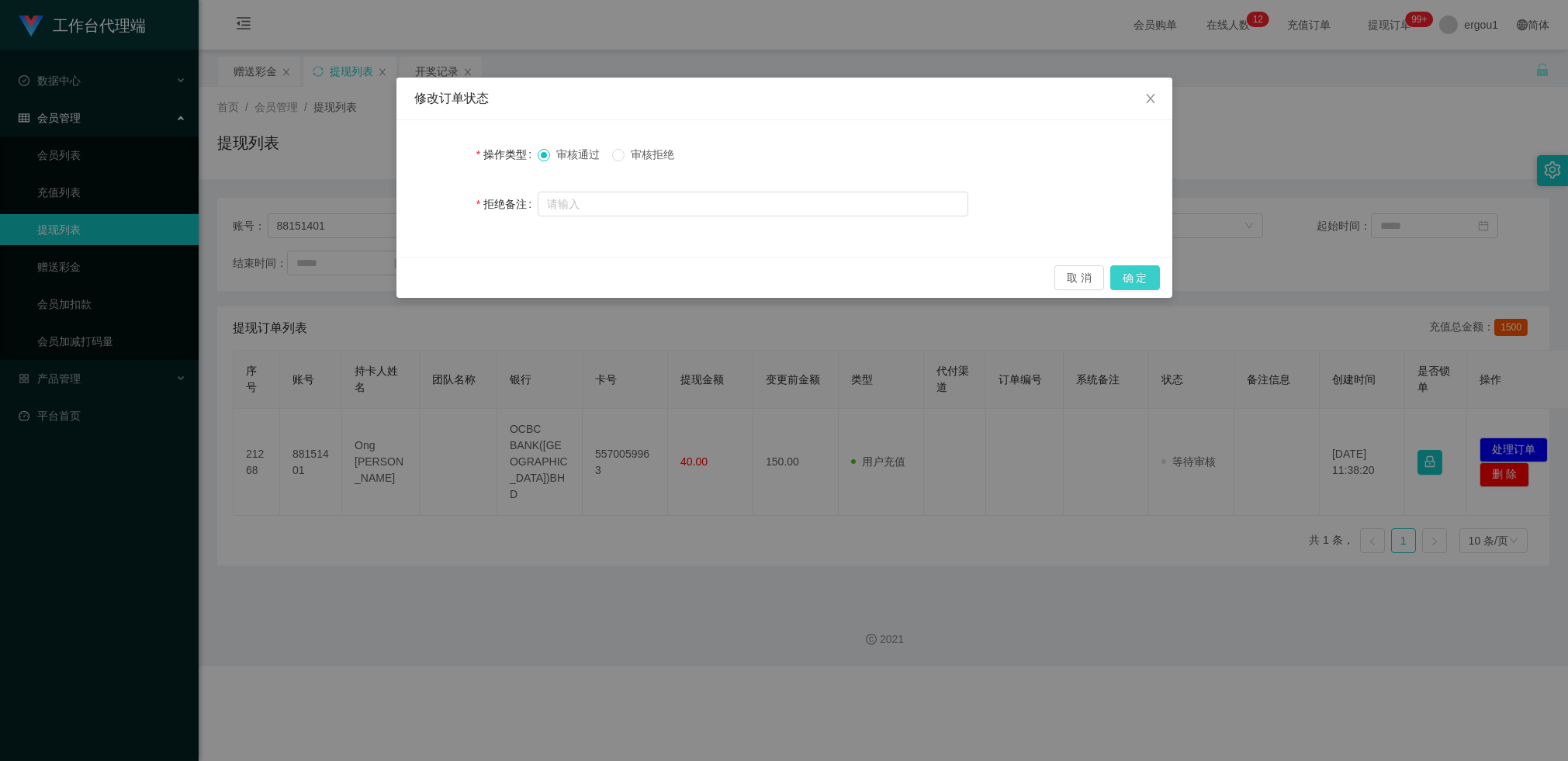
click at [1128, 275] on button "确 定" at bounding box center [1135, 278] width 50 height 25
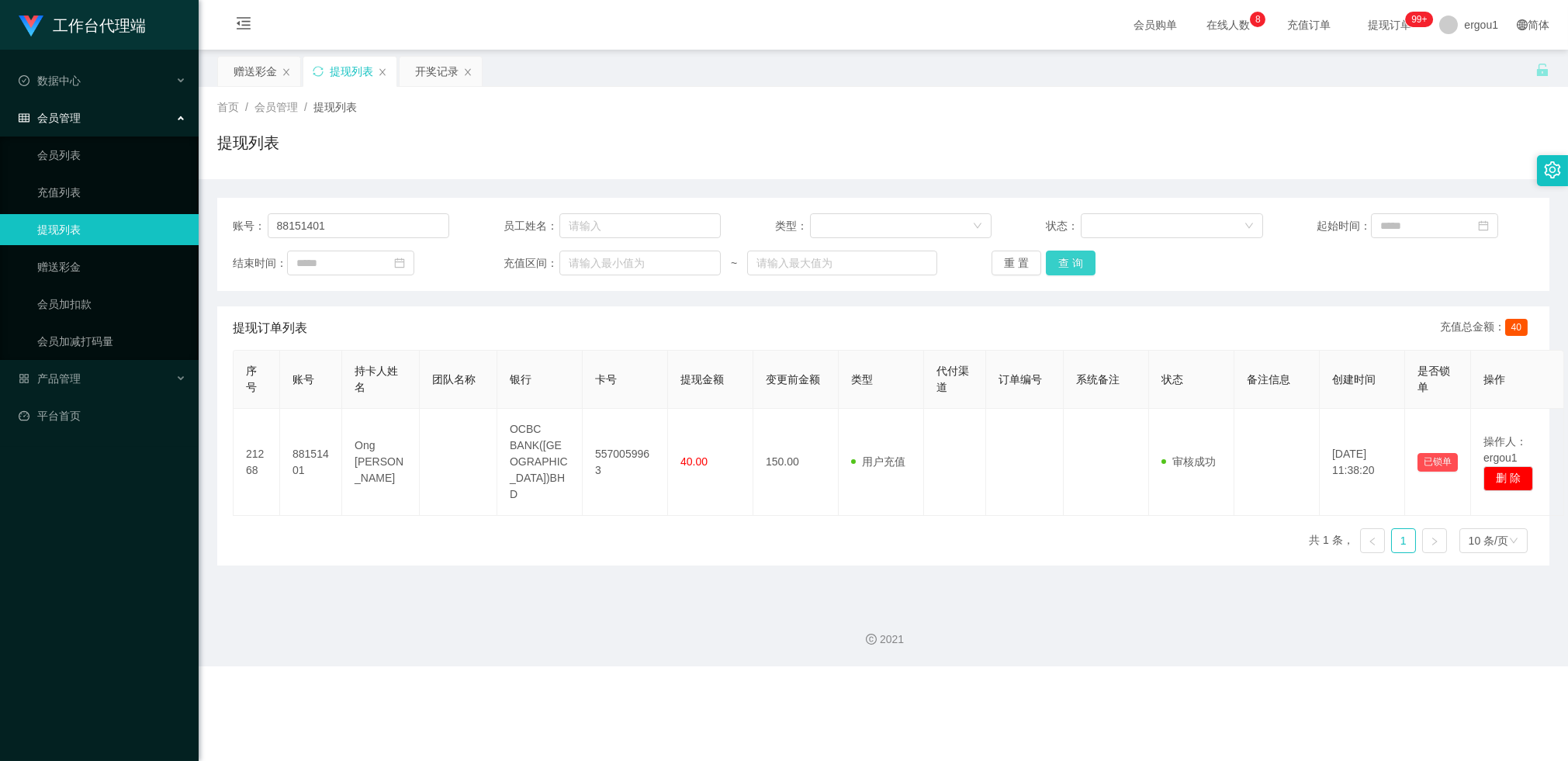
click at [1056, 256] on button "查 询" at bounding box center [1071, 263] width 50 height 25
click at [260, 72] on div "赠送彩金" at bounding box center [255, 71] width 44 height 30
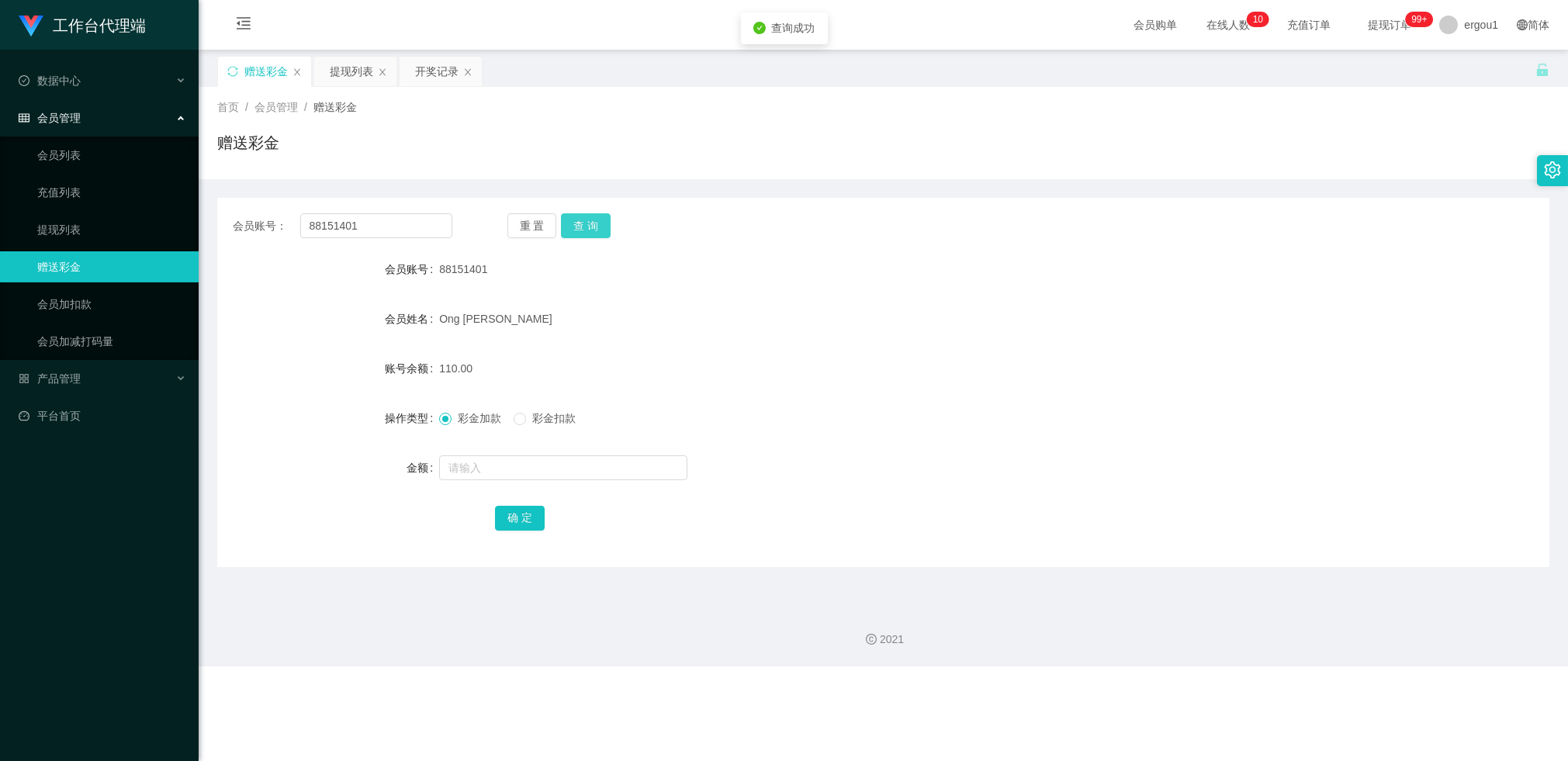
drag, startPoint x: 616, startPoint y: 224, endPoint x: 600, endPoint y: 228, distance: 16.5
click at [616, 224] on div "重 置 查 询" at bounding box center [616, 226] width 219 height 25
click at [600, 228] on button "查 询" at bounding box center [586, 226] width 50 height 25
click at [593, 225] on button "查 询" at bounding box center [586, 226] width 50 height 25
click at [584, 222] on button "查 询" at bounding box center [586, 226] width 50 height 25
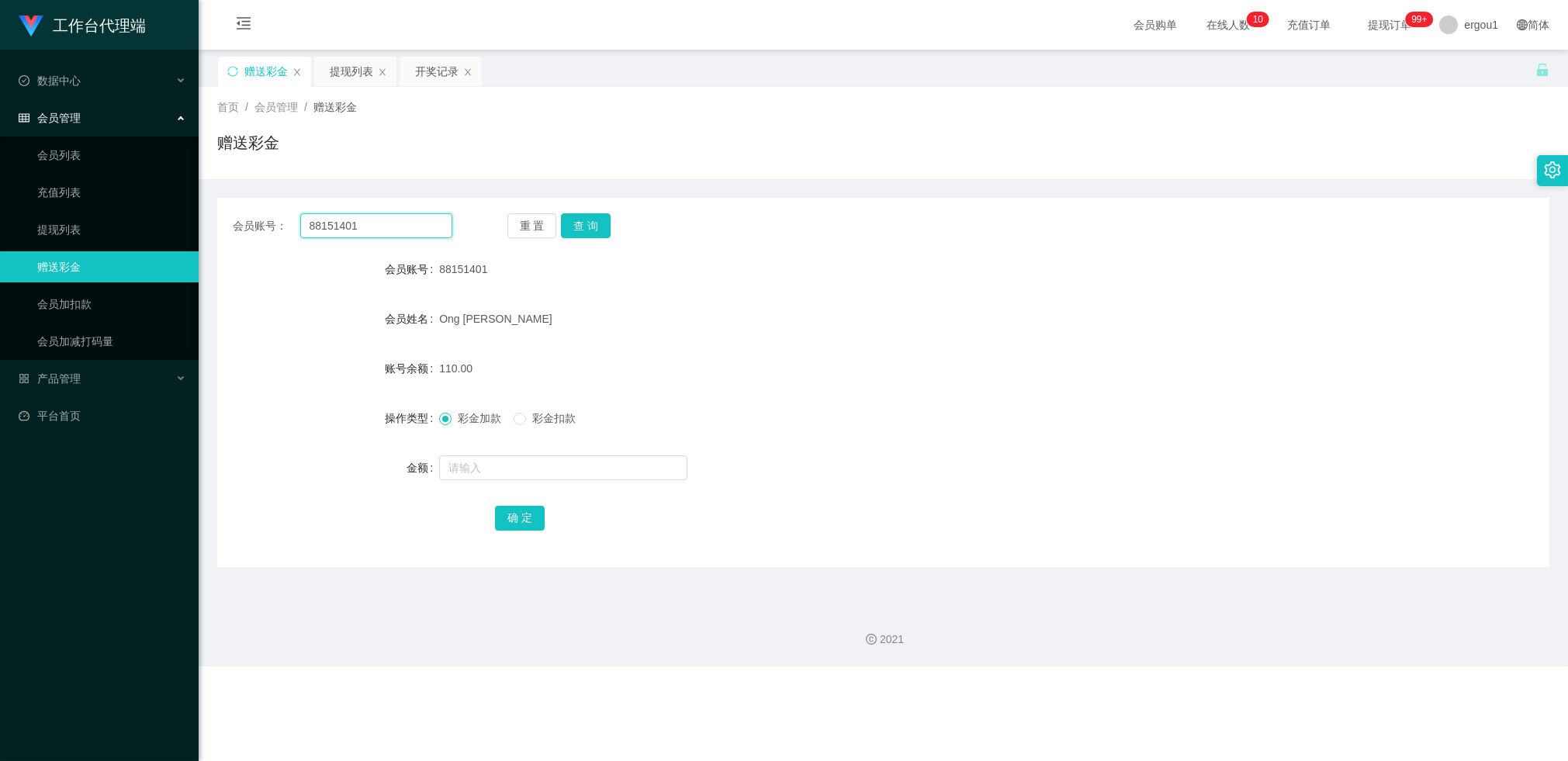
click at [377, 224] on input "88151401" at bounding box center [377, 226] width 152 height 25
drag, startPoint x: 377, startPoint y: 224, endPoint x: 590, endPoint y: 252, distance: 214.8
click at [377, 224] on input "88151401" at bounding box center [377, 226] width 152 height 25
paste input "Xiao1999"
type input "Xiao1999"
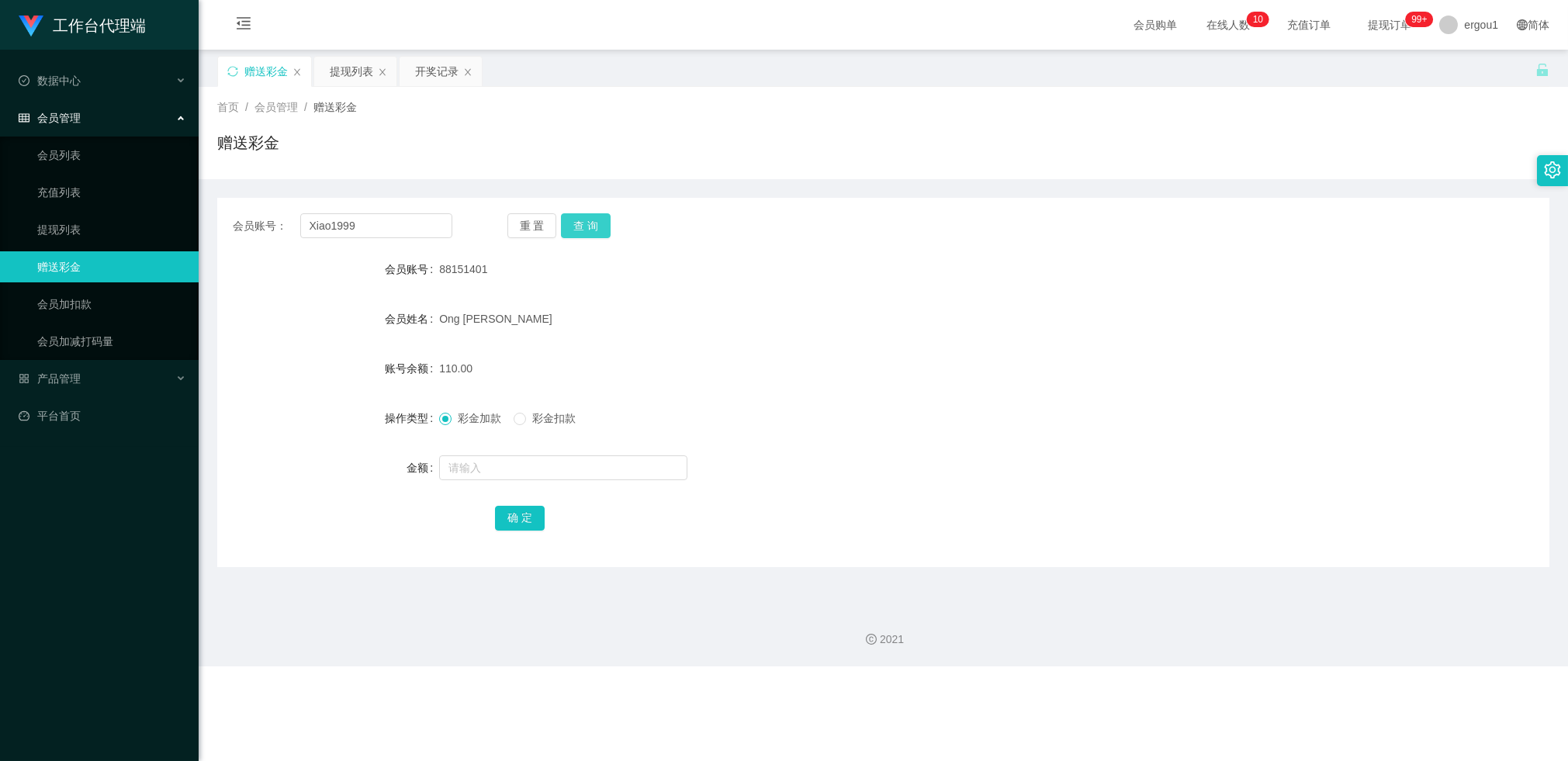
click at [594, 233] on button "查 询" at bounding box center [586, 226] width 50 height 25
click at [359, 79] on div "提现列表" at bounding box center [352, 71] width 44 height 30
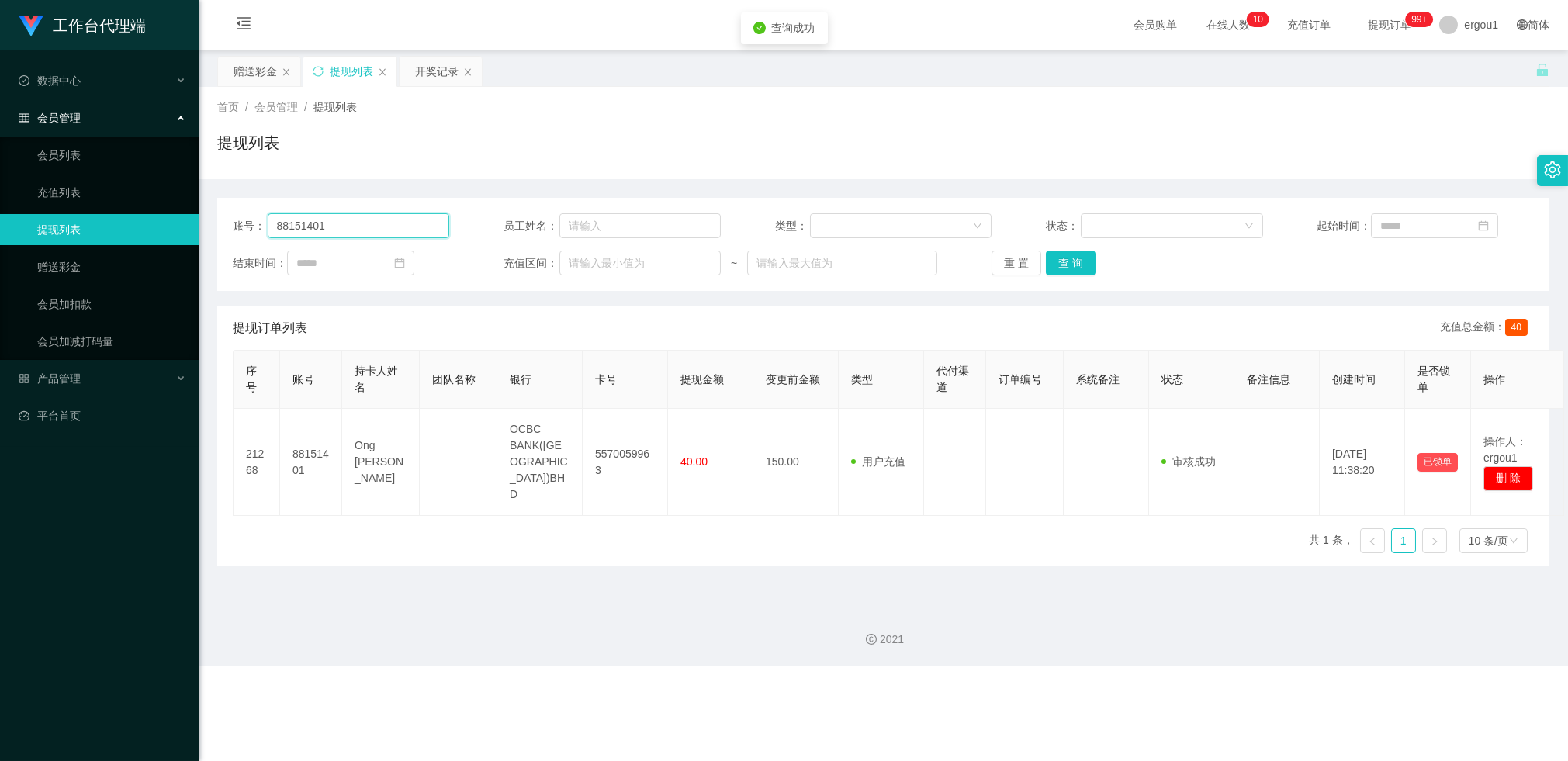
click at [366, 216] on input "88151401" at bounding box center [359, 226] width 182 height 25
paste input "Xiao1999"
type input "Xiao1999"
click at [1064, 261] on button "查 询" at bounding box center [1071, 263] width 50 height 25
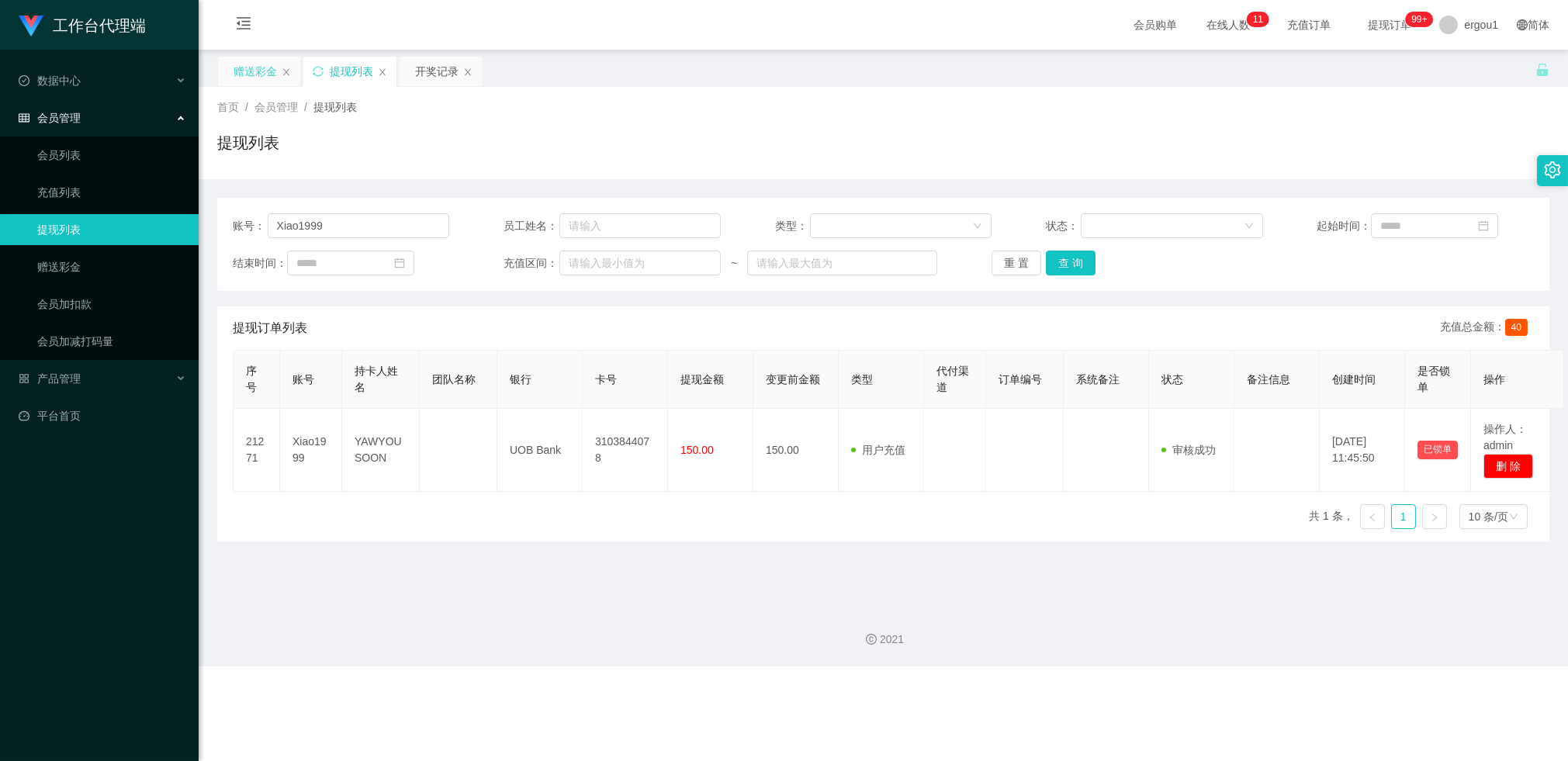
click at [255, 80] on div "赠送彩金" at bounding box center [255, 71] width 44 height 30
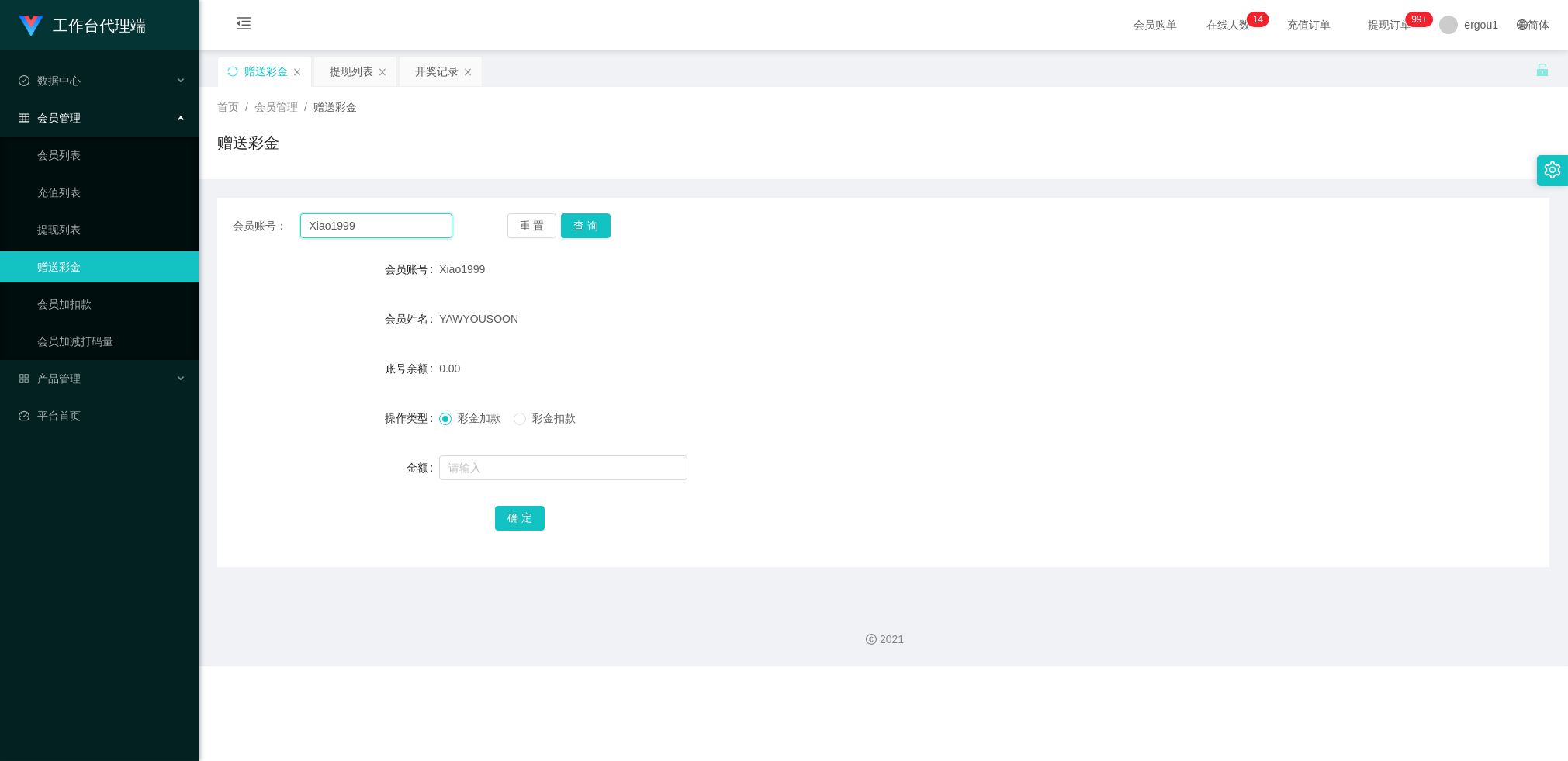
click at [378, 219] on input "Xiao1999" at bounding box center [377, 226] width 152 height 25
drag, startPoint x: 379, startPoint y: 220, endPoint x: 413, endPoint y: 218, distance: 34.1
click at [380, 220] on input "Xiao1999" at bounding box center [377, 226] width 152 height 25
click at [613, 225] on div "重 置 查 询" at bounding box center [616, 226] width 219 height 25
click at [364, 233] on input "Xiao1999" at bounding box center [377, 226] width 152 height 25
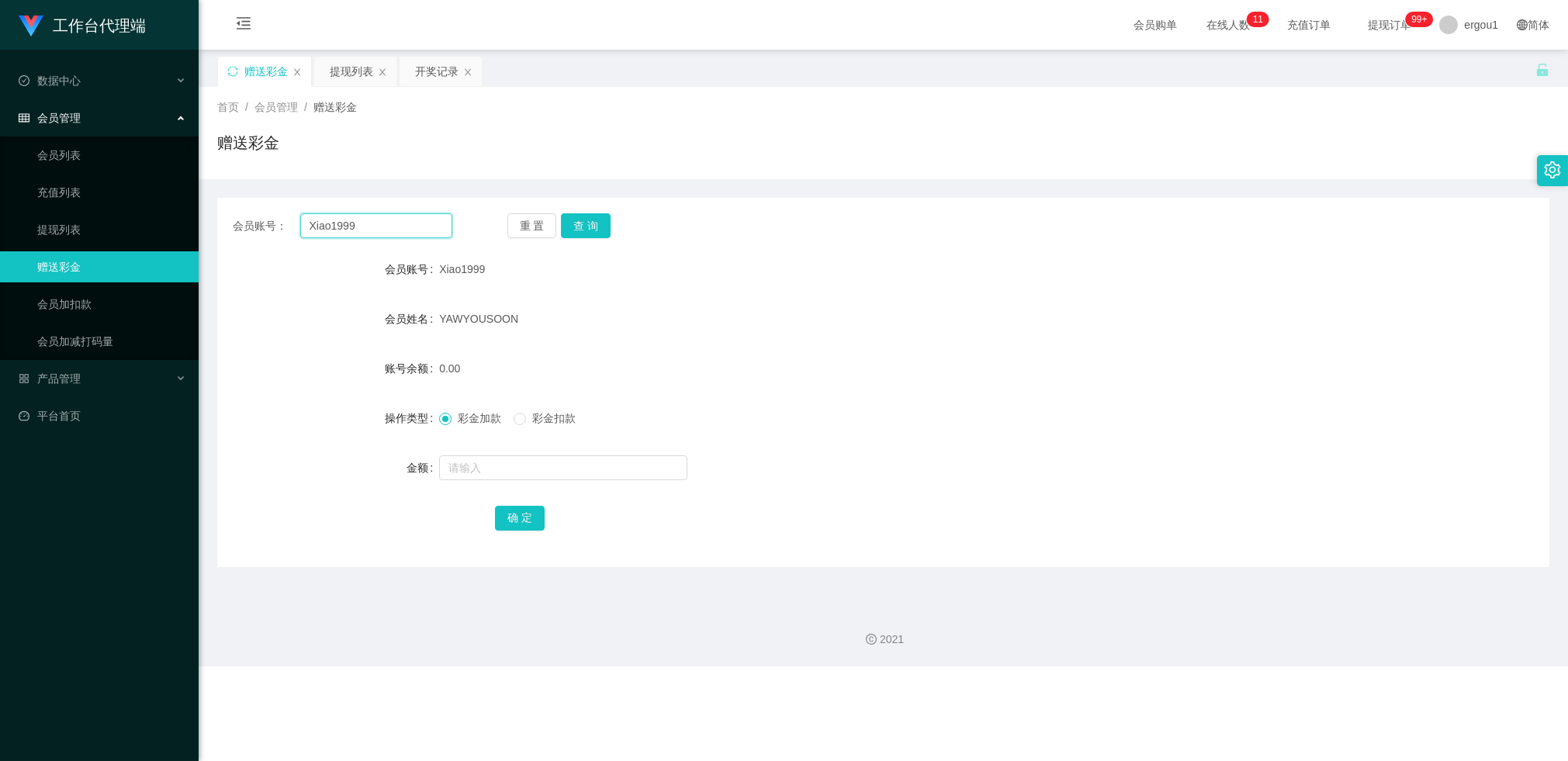
click at [364, 233] on input "Xiao1999" at bounding box center [377, 226] width 152 height 25
paste input "88151401"
type input "88151401"
click at [603, 229] on button "查 询" at bounding box center [586, 226] width 50 height 25
click at [348, 73] on div "提现列表" at bounding box center [352, 71] width 44 height 30
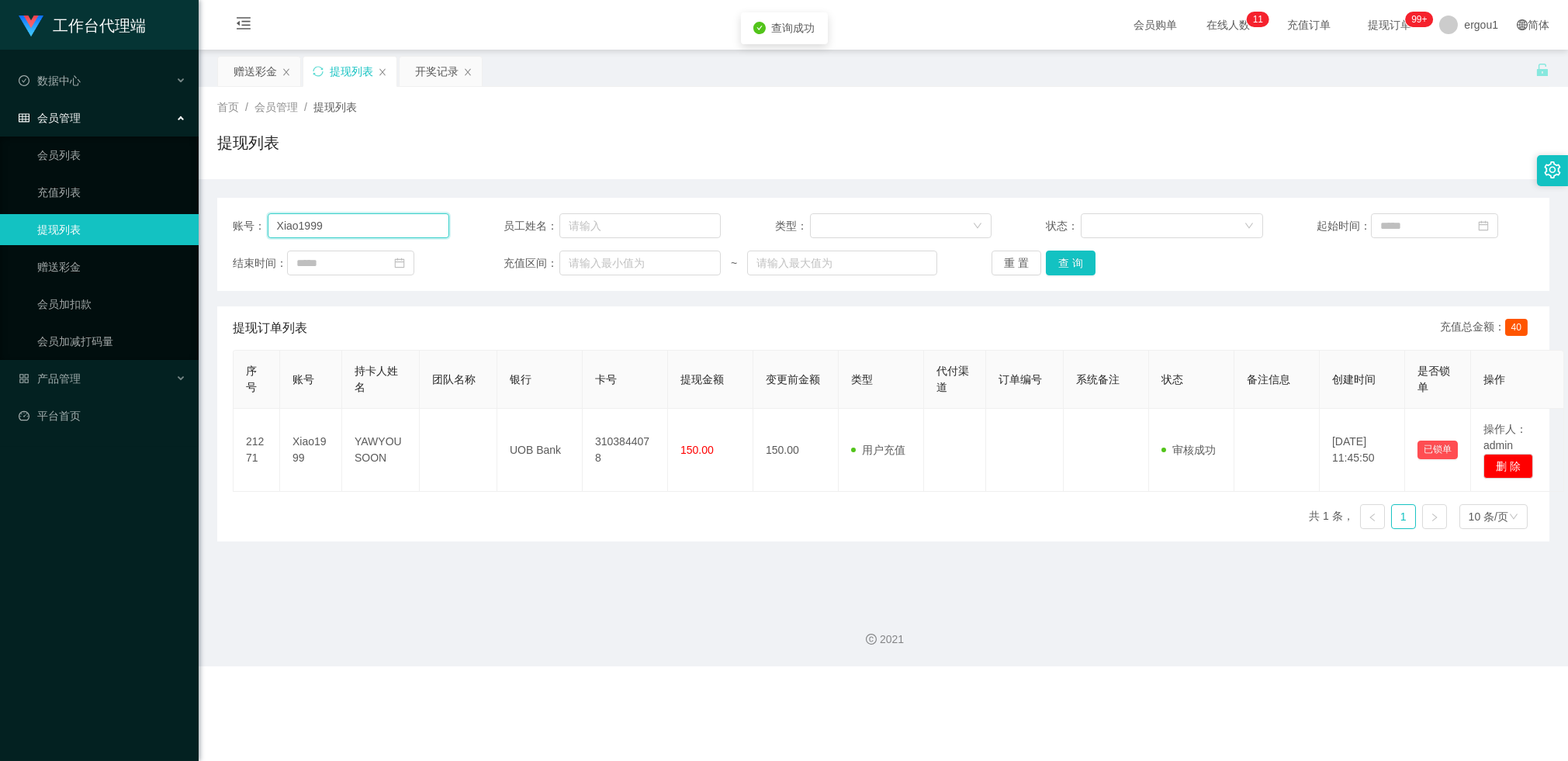
click at [366, 223] on input "Xiao1999" at bounding box center [359, 226] width 182 height 25
drag, startPoint x: 366, startPoint y: 223, endPoint x: 375, endPoint y: 221, distance: 9.2
click at [366, 223] on input "Xiao1999" at bounding box center [359, 226] width 182 height 25
paste input "88151401"
type input "88151401"
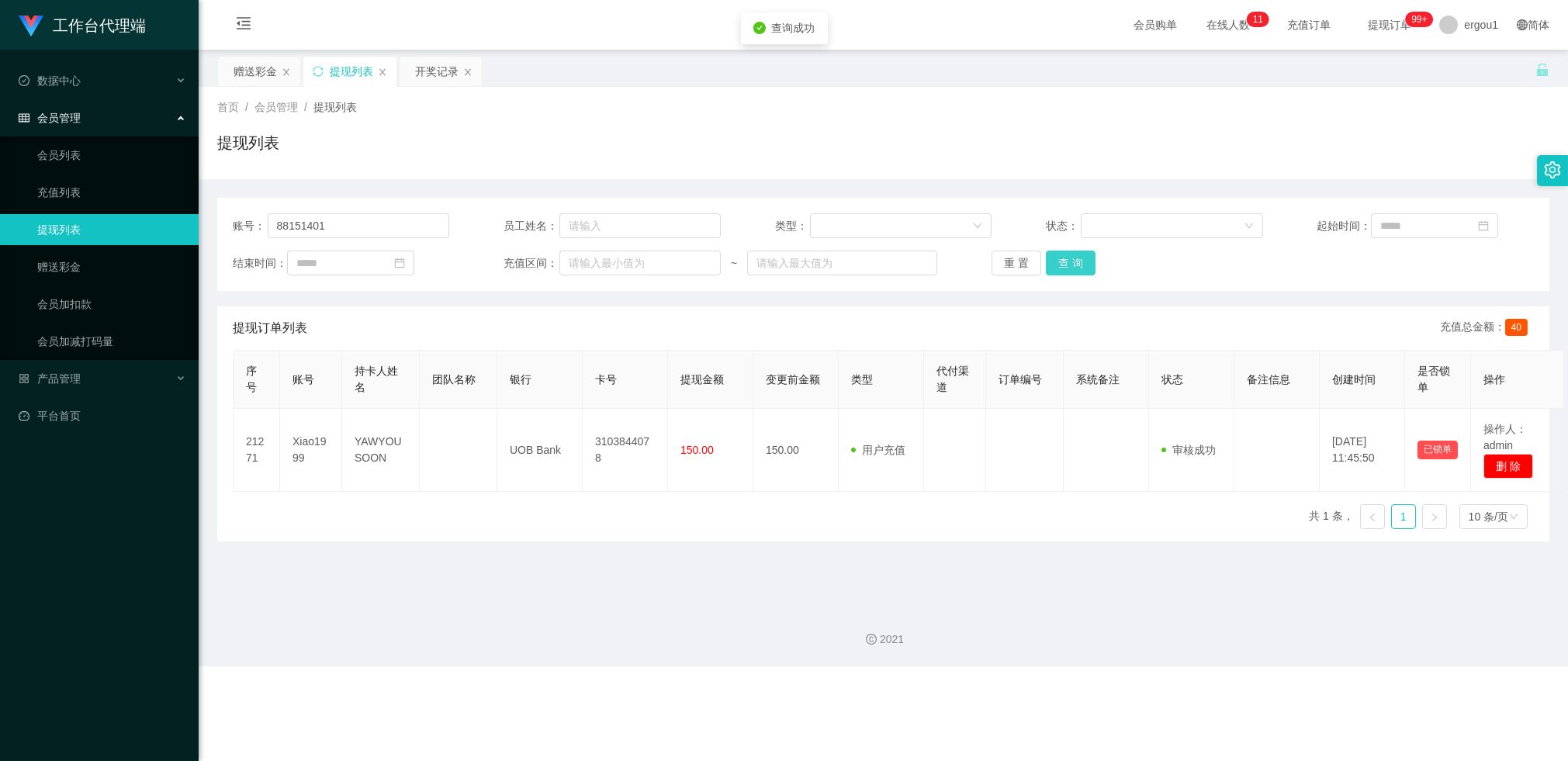
click at [1073, 270] on button "查 询" at bounding box center [1071, 263] width 50 height 25
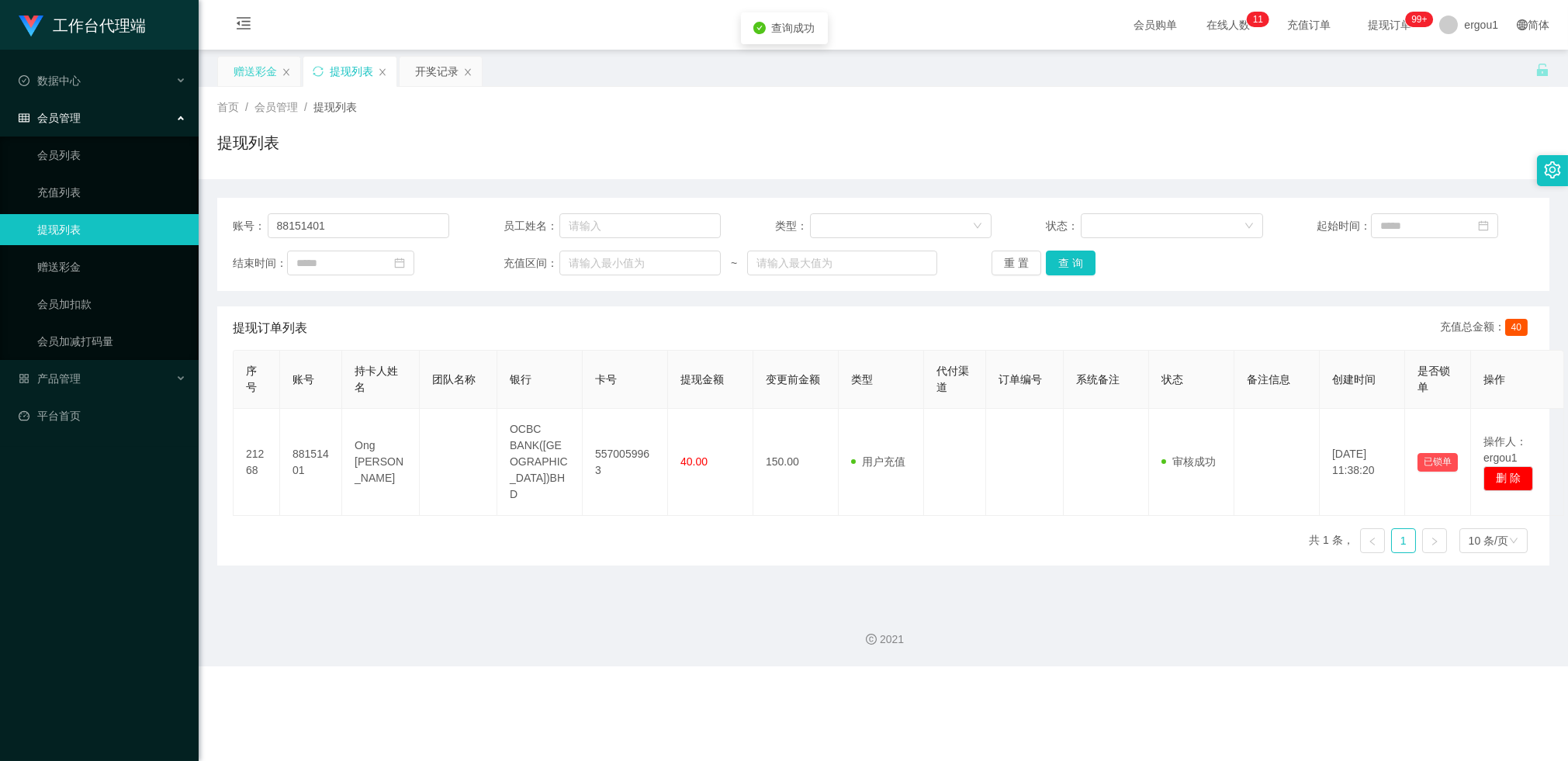
click at [250, 73] on div "赠送彩金" at bounding box center [255, 71] width 44 height 30
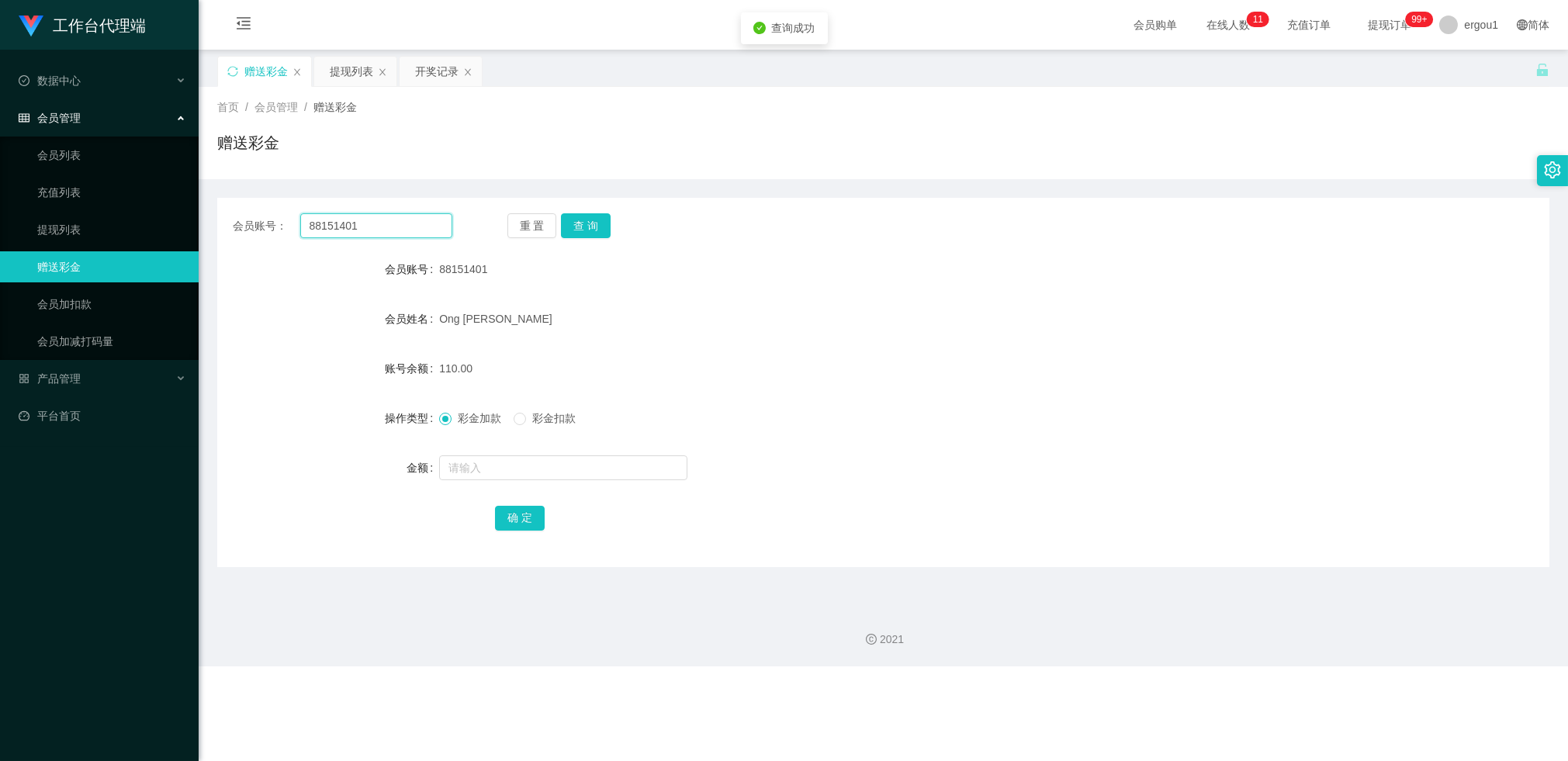
click at [407, 219] on input "88151401" at bounding box center [377, 226] width 152 height 25
click at [610, 224] on div "重 置 查 询" at bounding box center [616, 226] width 219 height 25
click at [594, 225] on button "查 询" at bounding box center [586, 226] width 50 height 25
click at [585, 218] on button "查 询" at bounding box center [586, 226] width 50 height 25
click at [346, 76] on div "提现列表" at bounding box center [352, 71] width 44 height 30
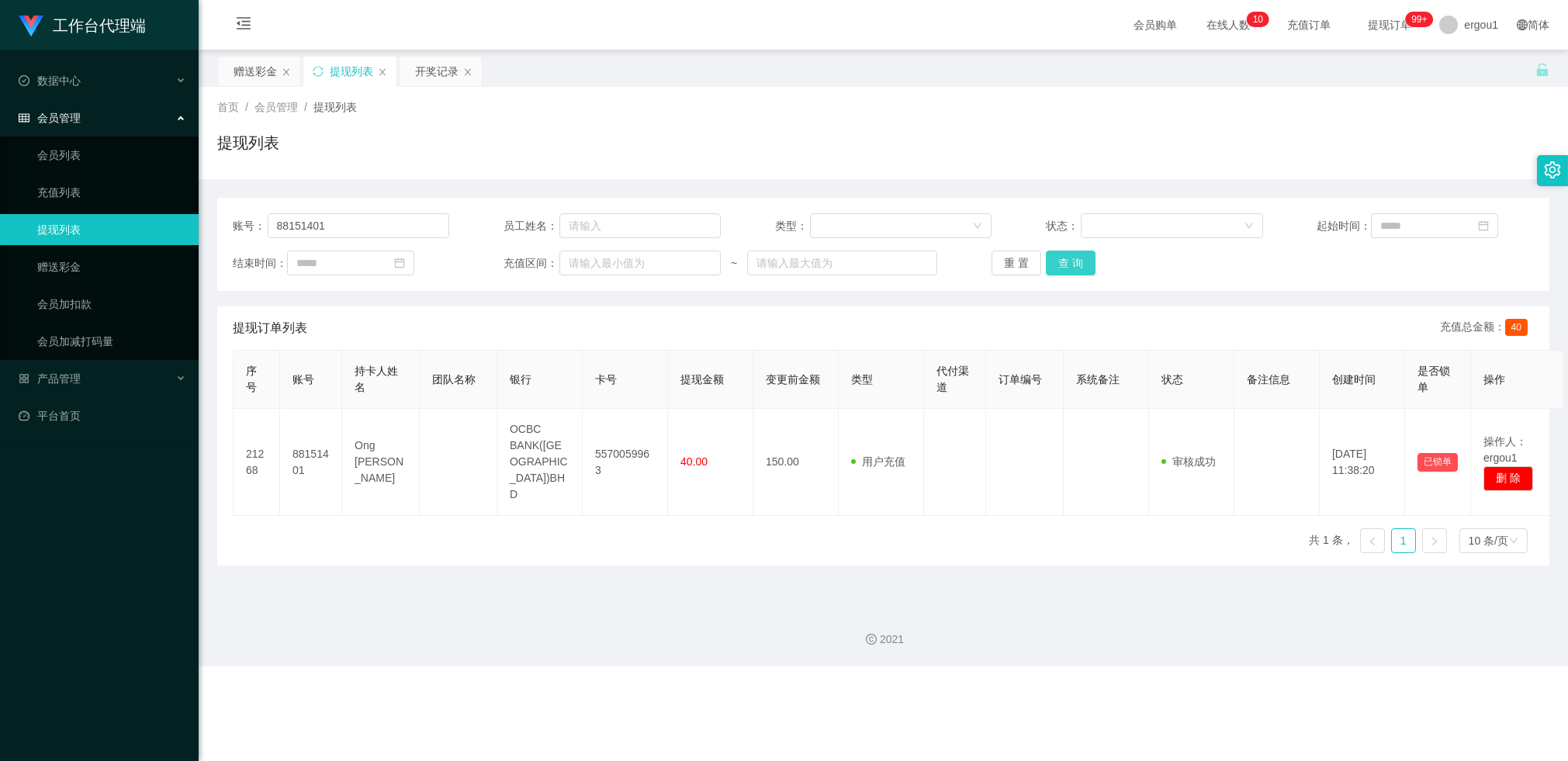
click at [1082, 264] on button "查 询" at bounding box center [1071, 263] width 50 height 25
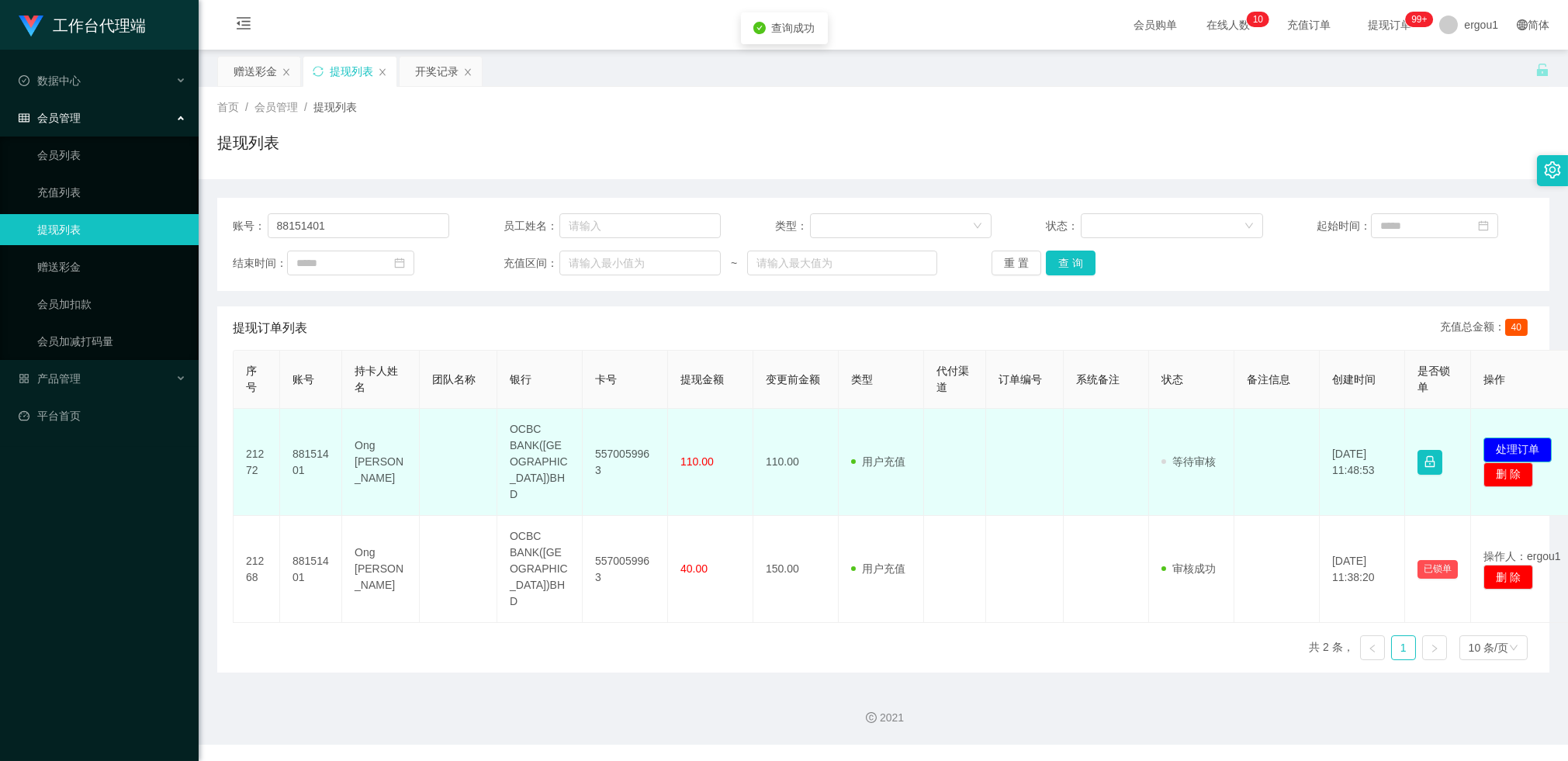
click at [1419, 437] on button "处理订单" at bounding box center [1518, 450] width 68 height 25
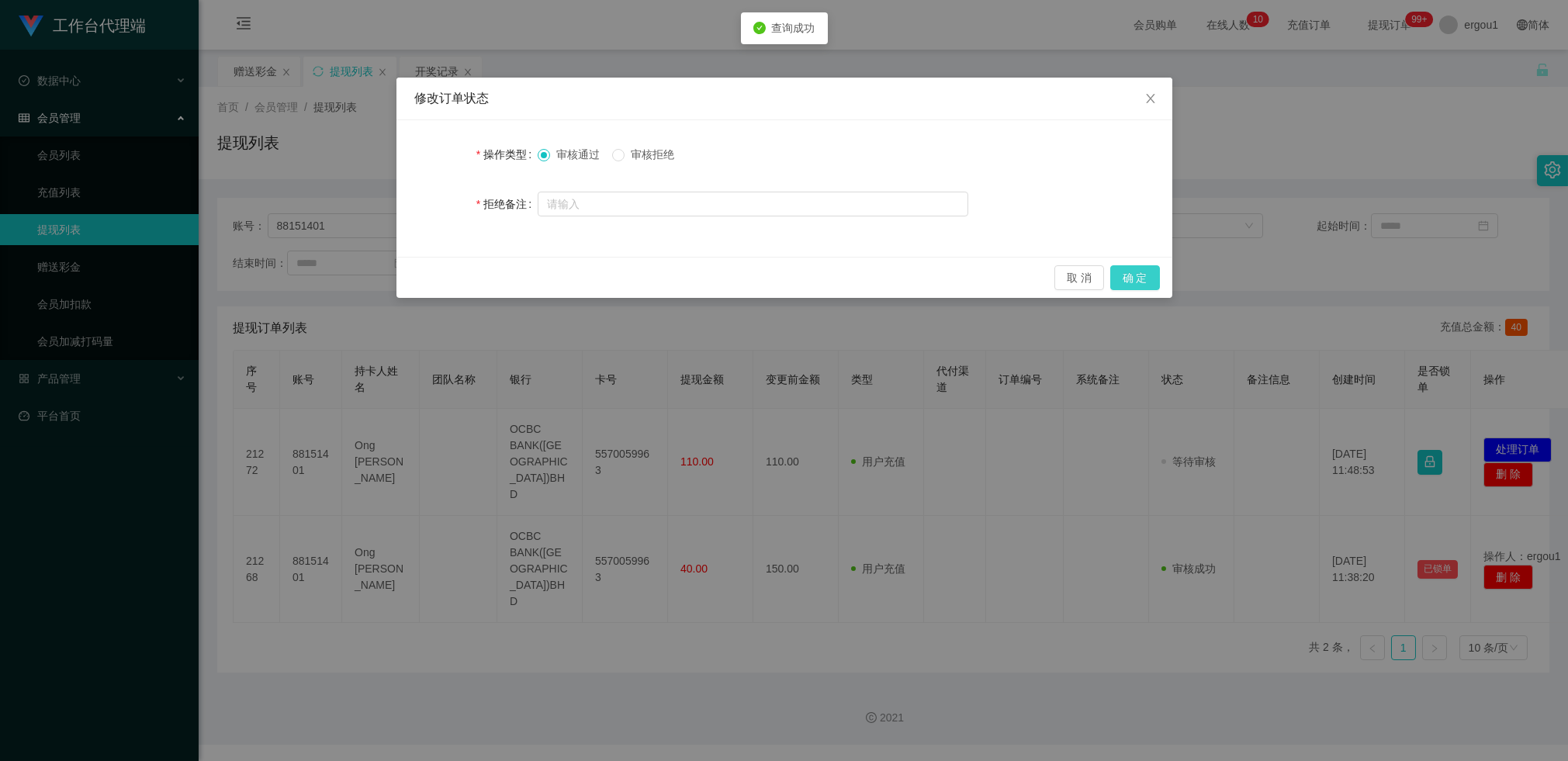
click at [1130, 284] on button "确 定" at bounding box center [1135, 278] width 50 height 25
